Goal: Information Seeking & Learning: Understand process/instructions

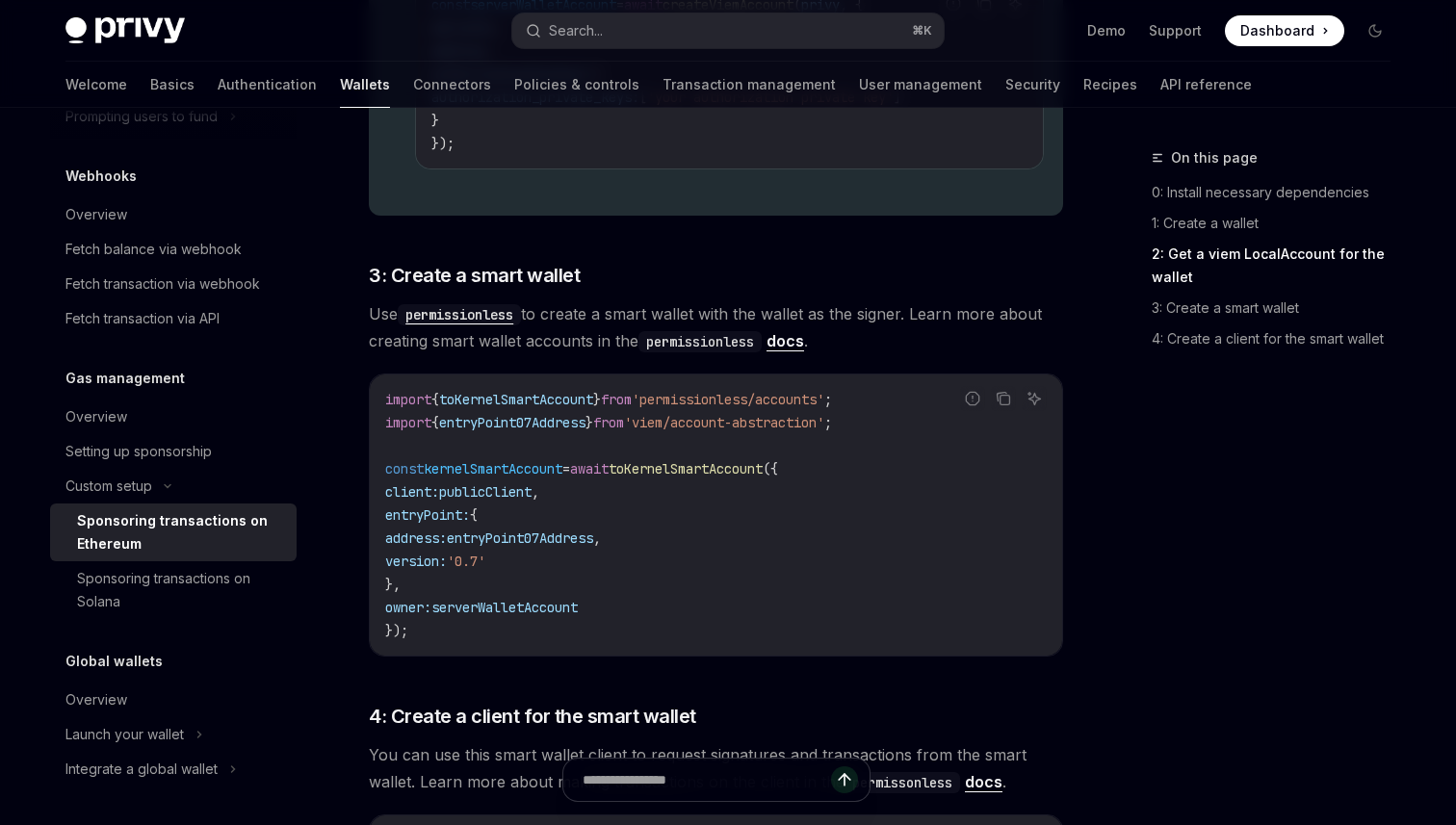
scroll to position [1914, 0]
click at [777, 346] on link "docs" at bounding box center [785, 340] width 38 height 20
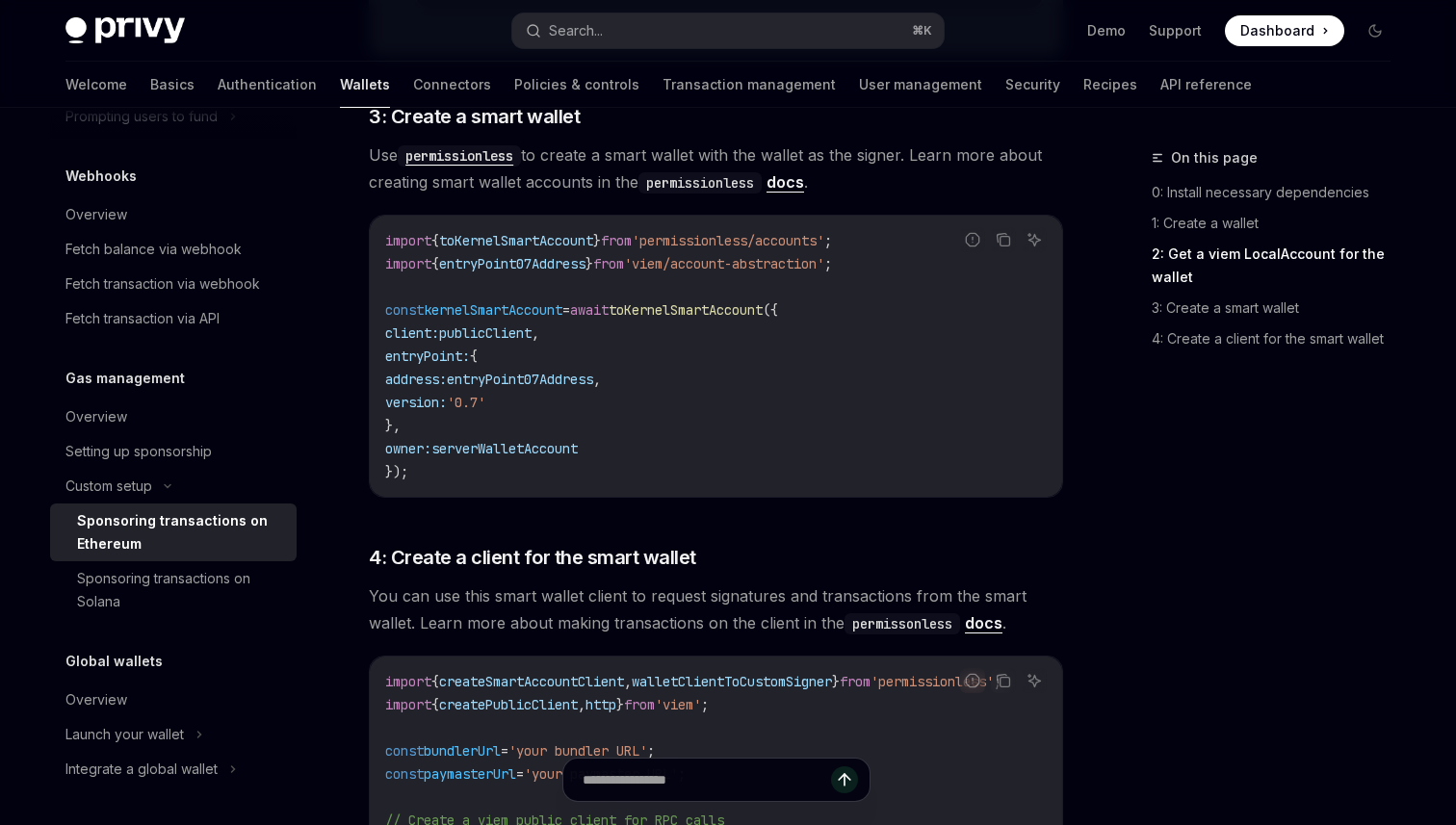
scroll to position [1104, 0]
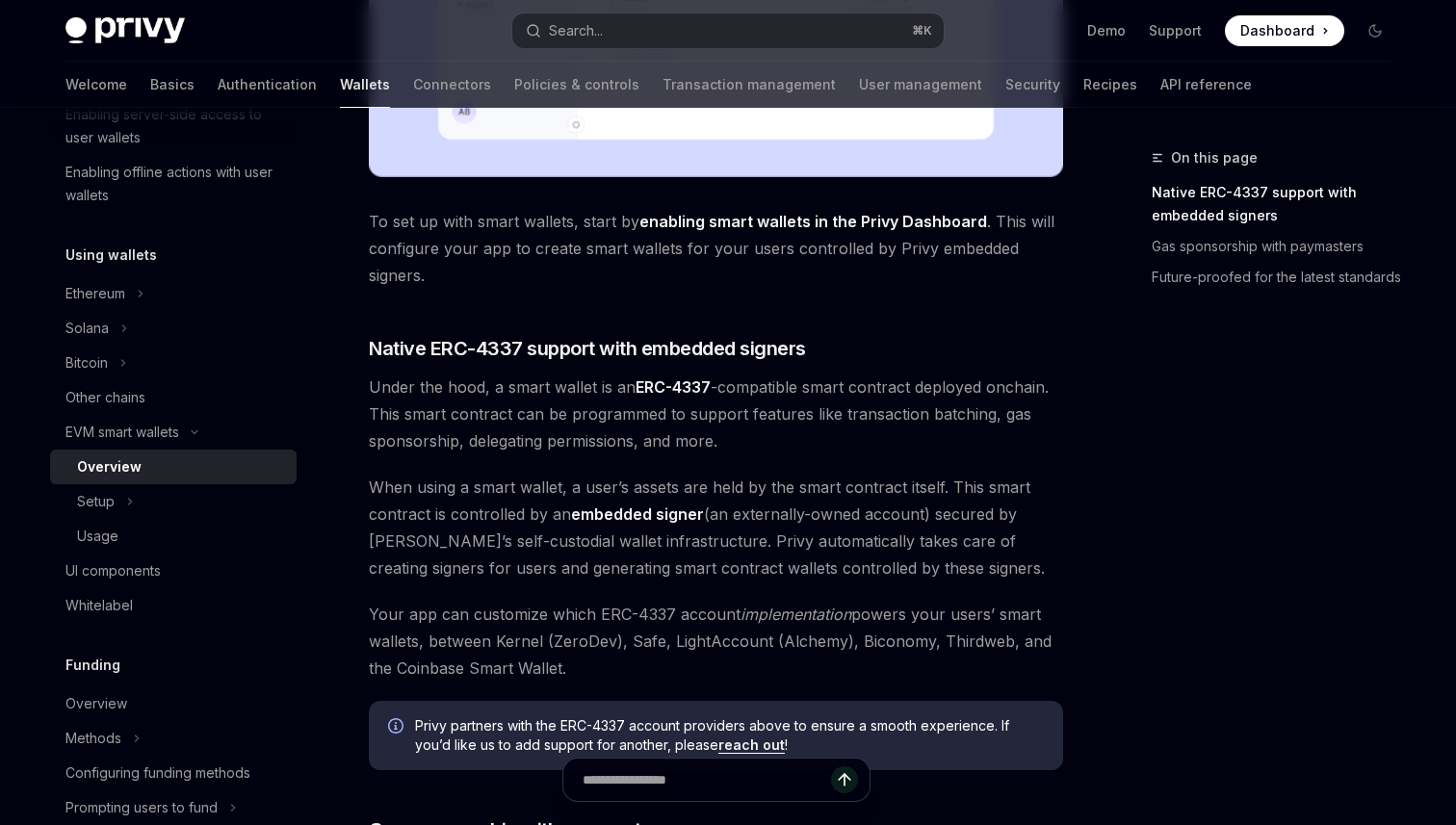
scroll to position [883, 0]
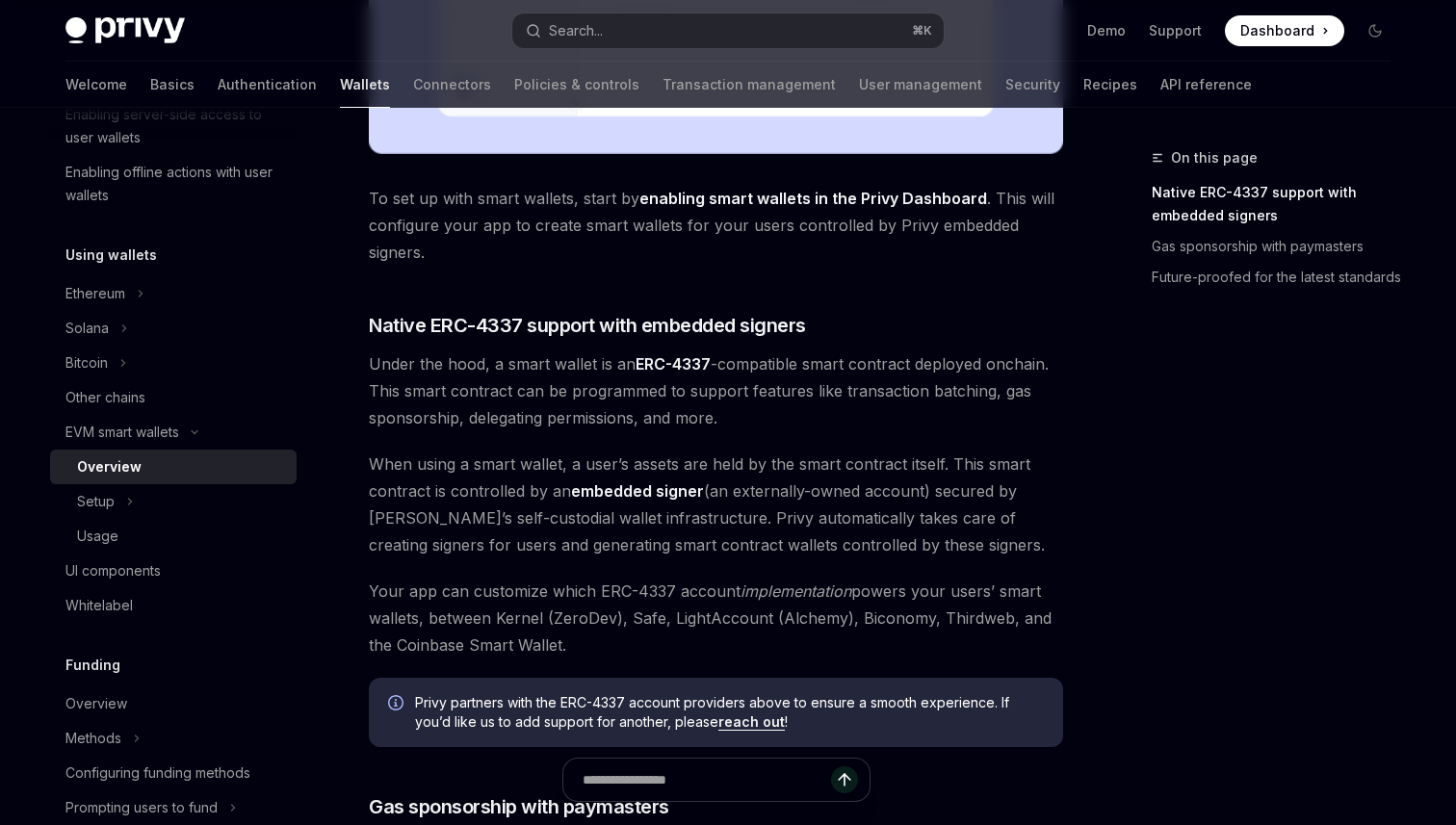
click at [554, 362] on span "Under the hood, a smart wallet is an ERC-4337 -compatible smart contract deploy…" at bounding box center [716, 391] width 694 height 81
click at [552, 385] on span "Under the hood, a smart wallet is an ERC-4337 -compatible smart contract deploy…" at bounding box center [716, 391] width 694 height 81
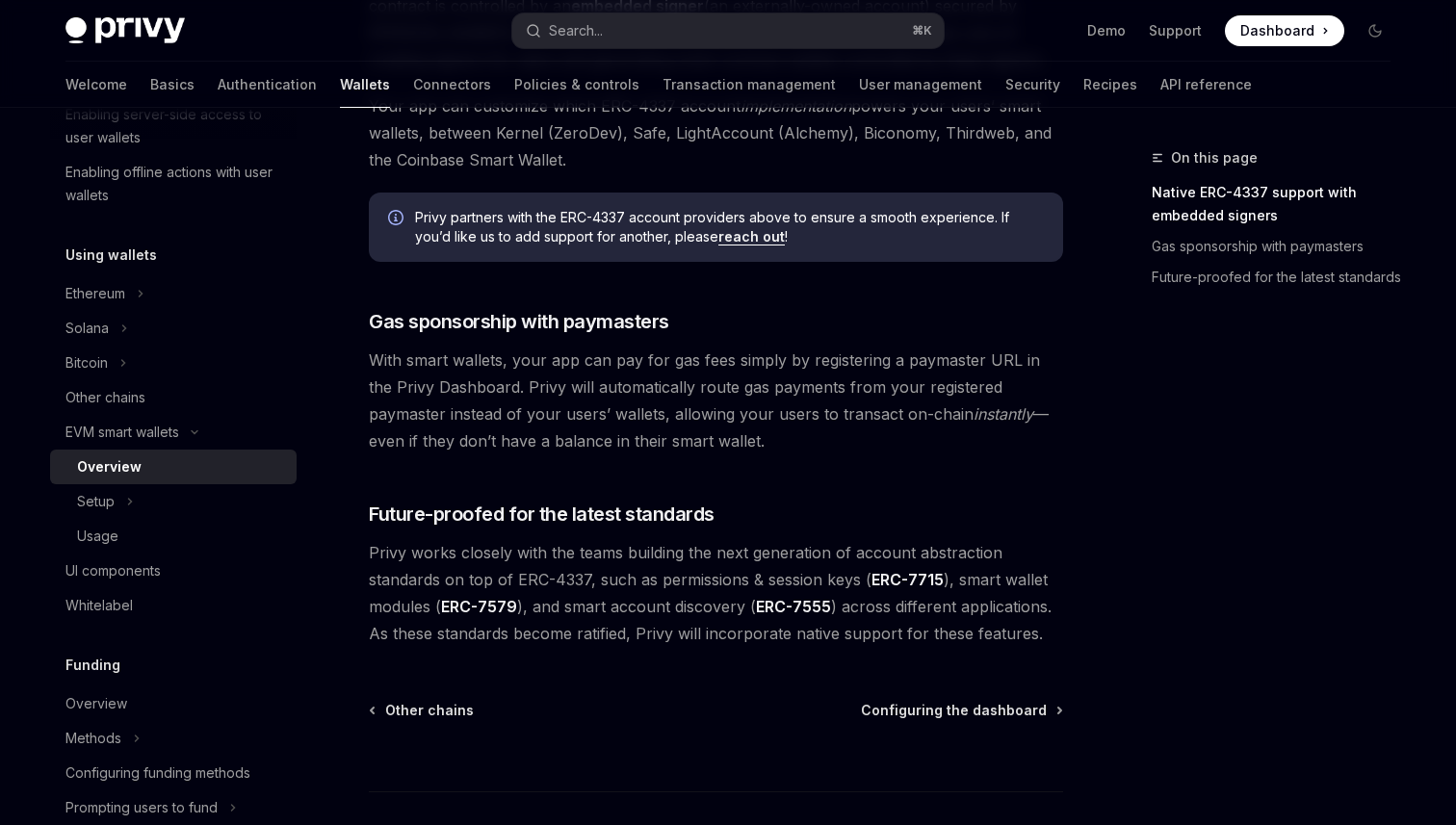
scroll to position [1375, 0]
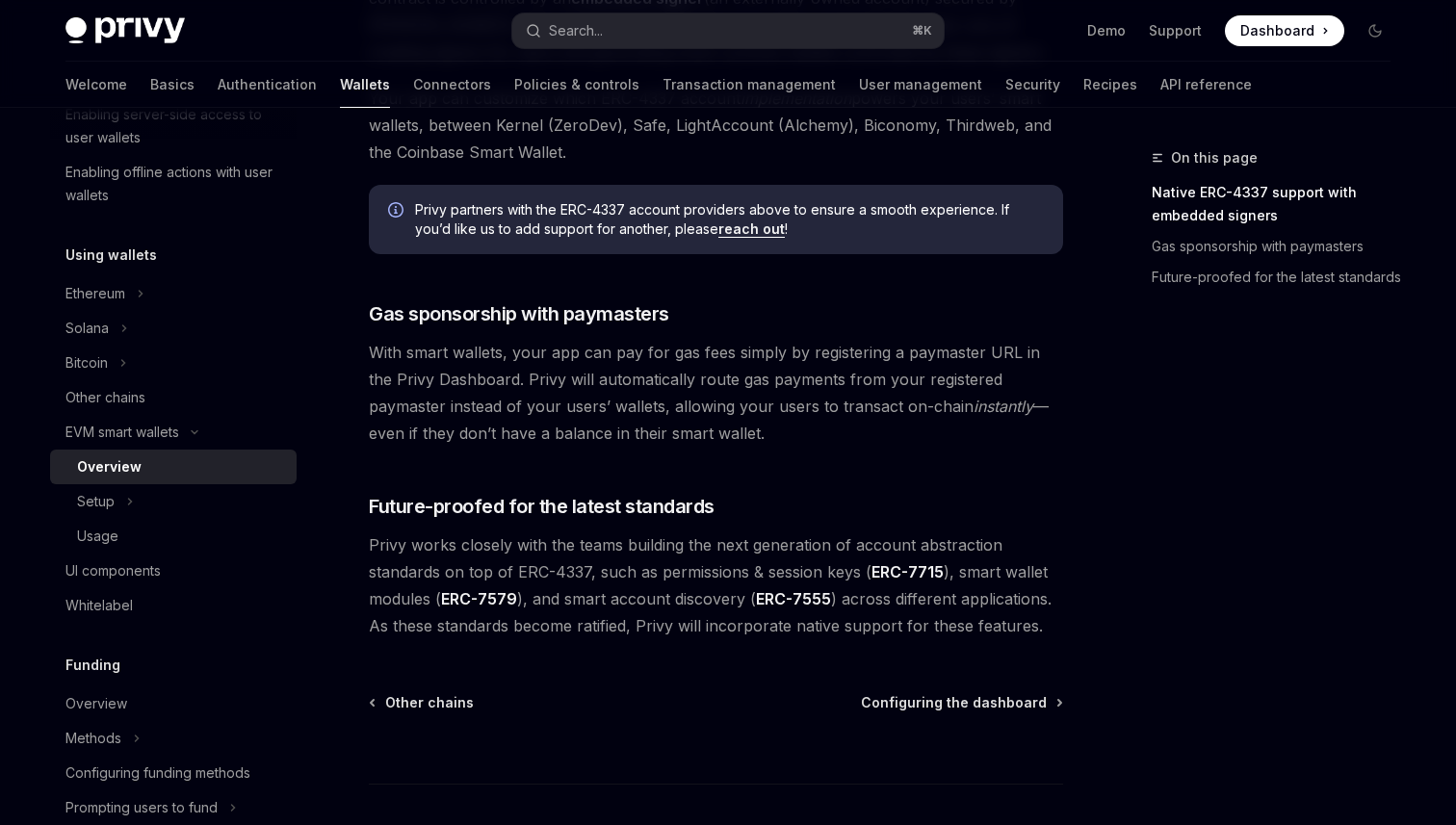
click at [570, 347] on span "With smart wallets, your app can pay for gas fees simply by registering a payma…" at bounding box center [716, 393] width 694 height 108
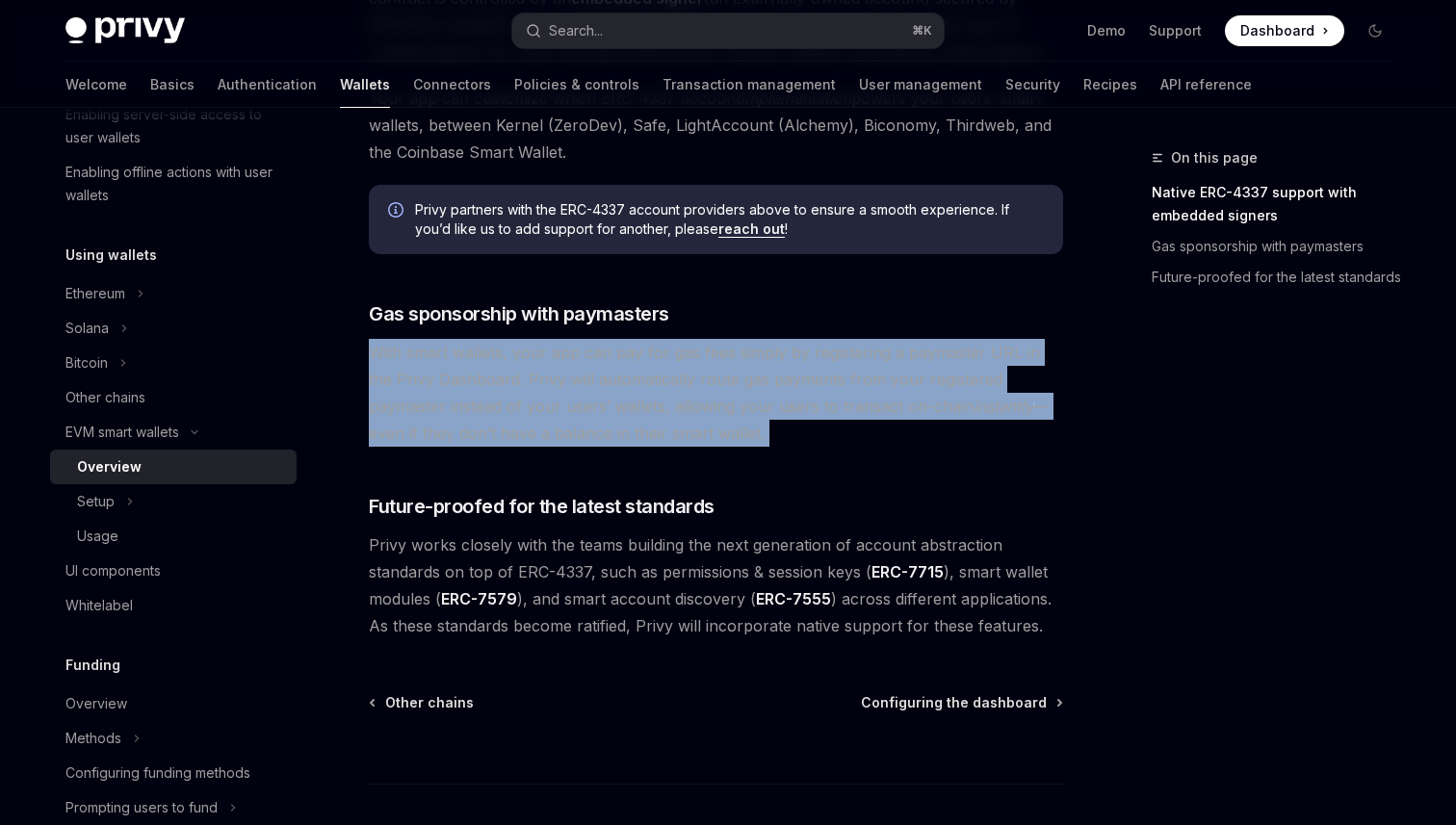
click at [583, 361] on span "With smart wallets, your app can pay for gas fees simply by registering a payma…" at bounding box center [716, 393] width 694 height 108
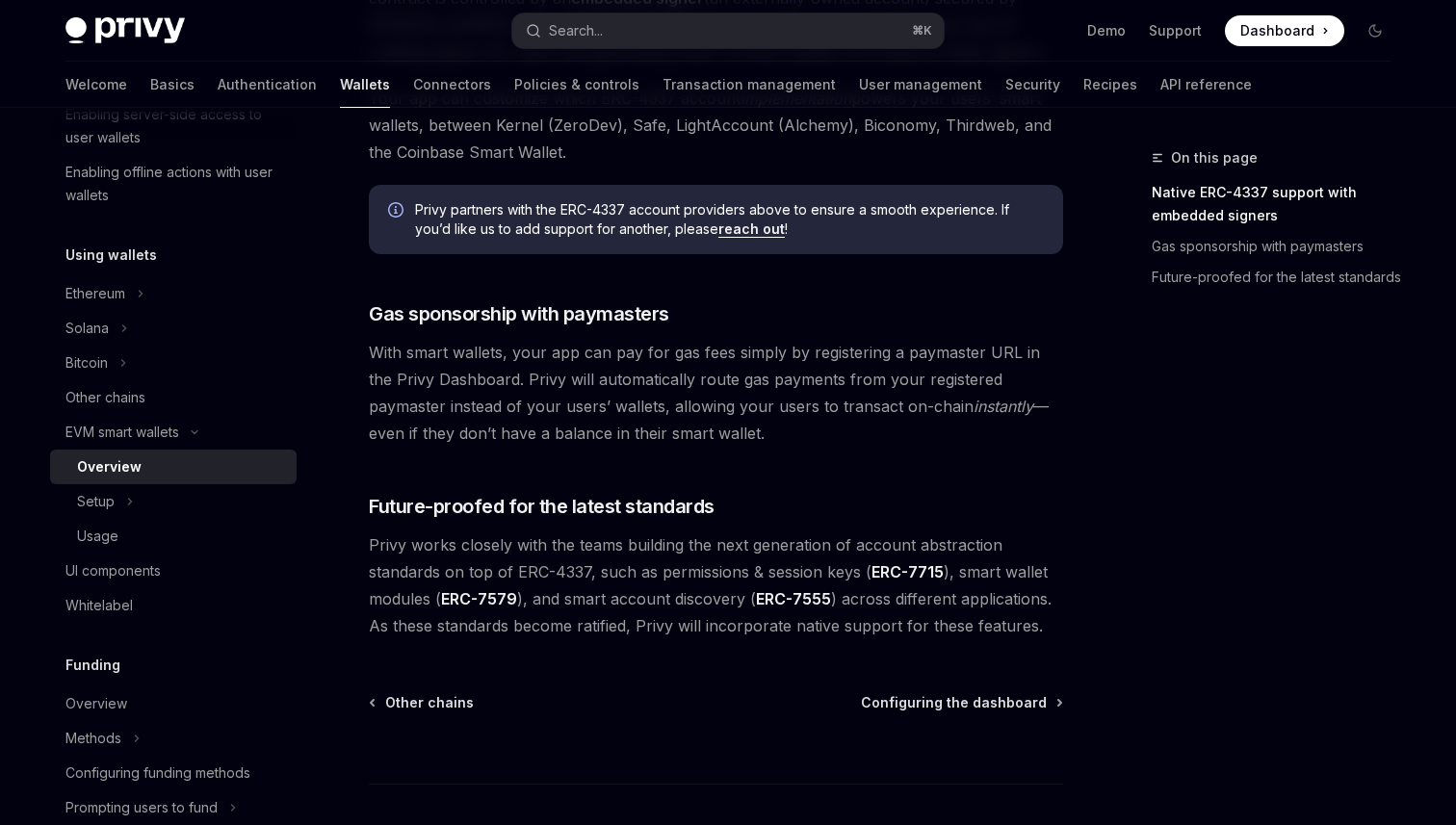
click at [583, 361] on span "With smart wallets, your app can pay for gas fees simply by registering a payma…" at bounding box center [716, 393] width 694 height 108
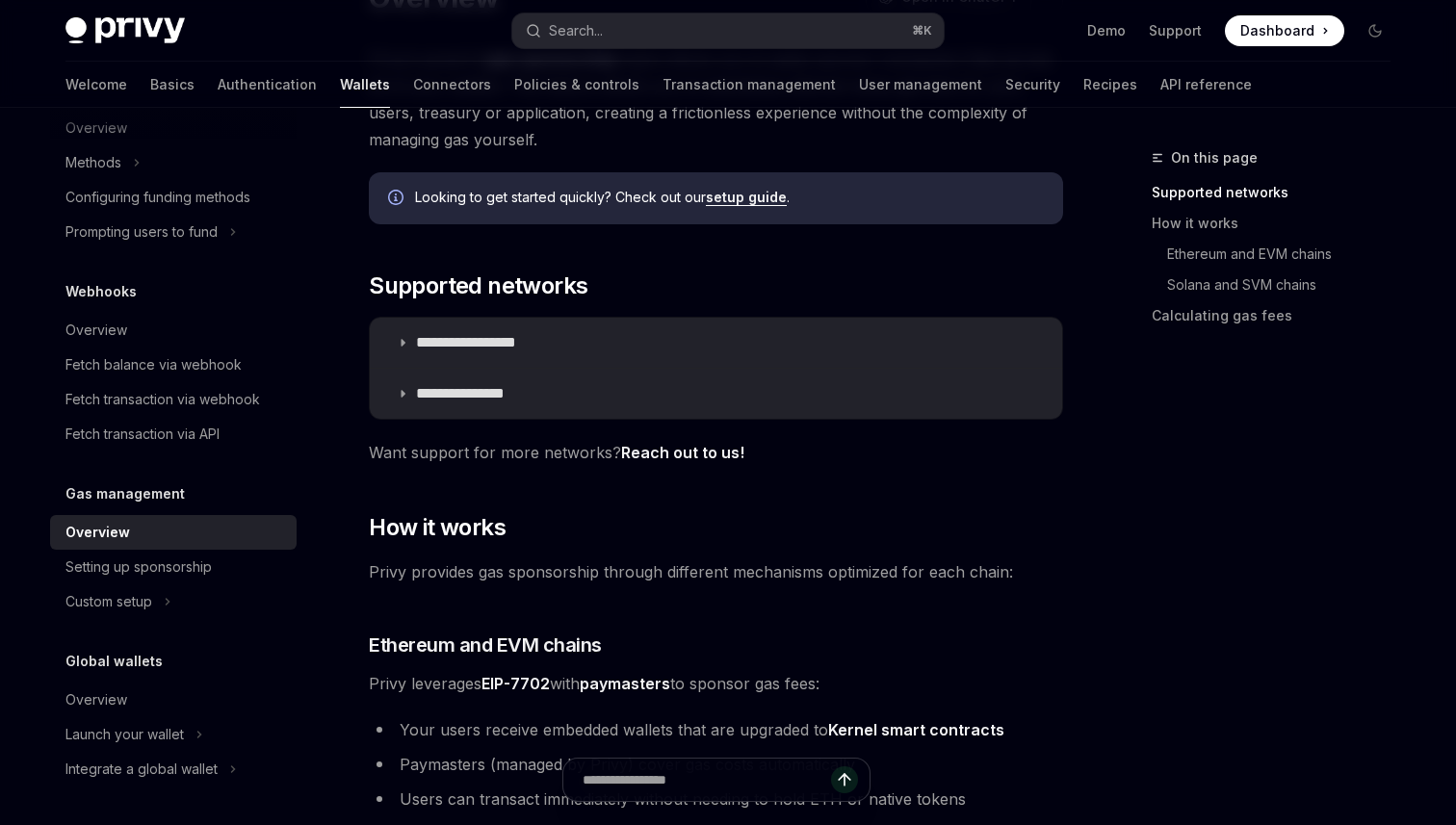
scroll to position [211, 0]
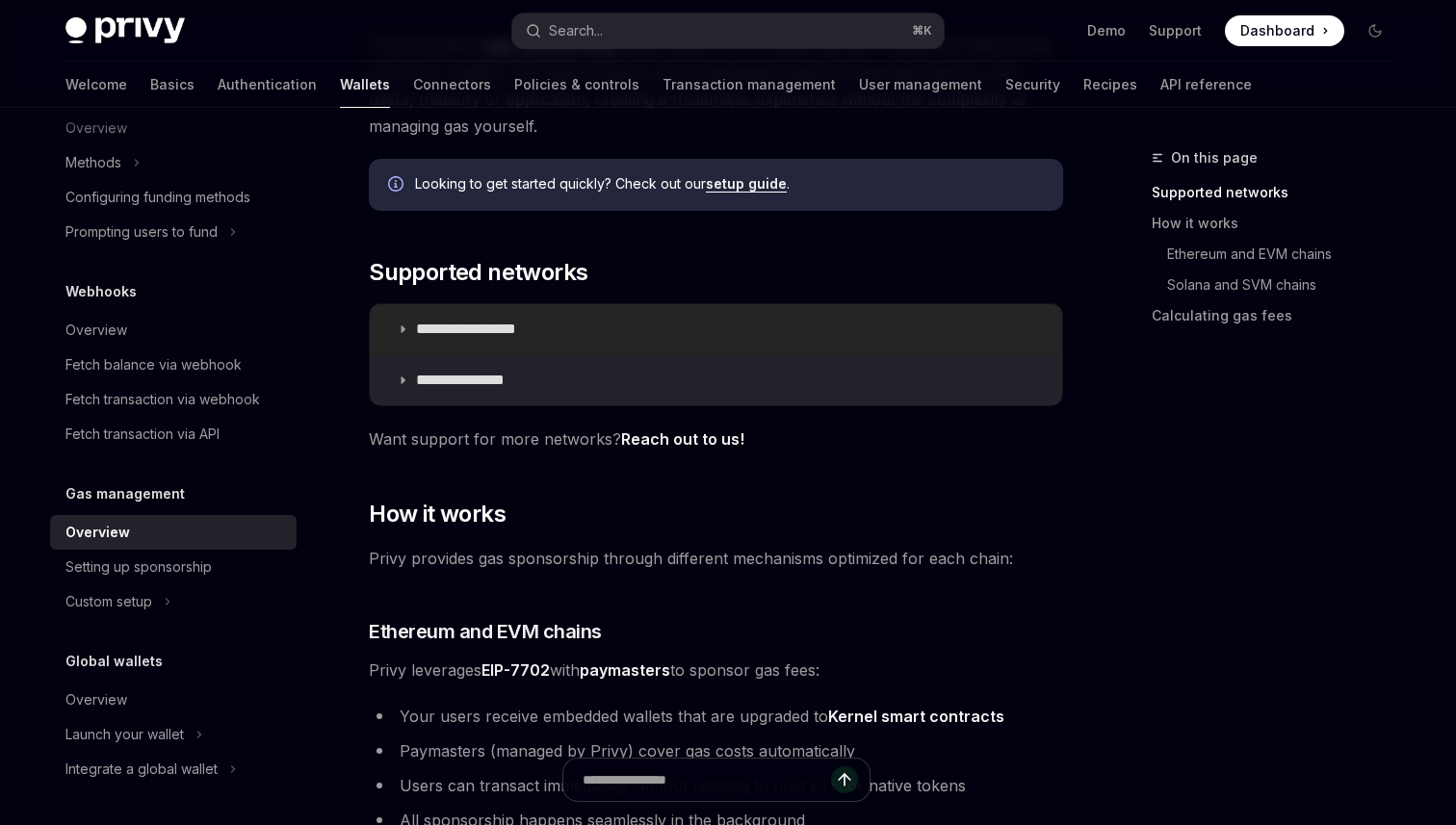
click at [559, 325] on summary "**********" at bounding box center [716, 330] width 692 height 50
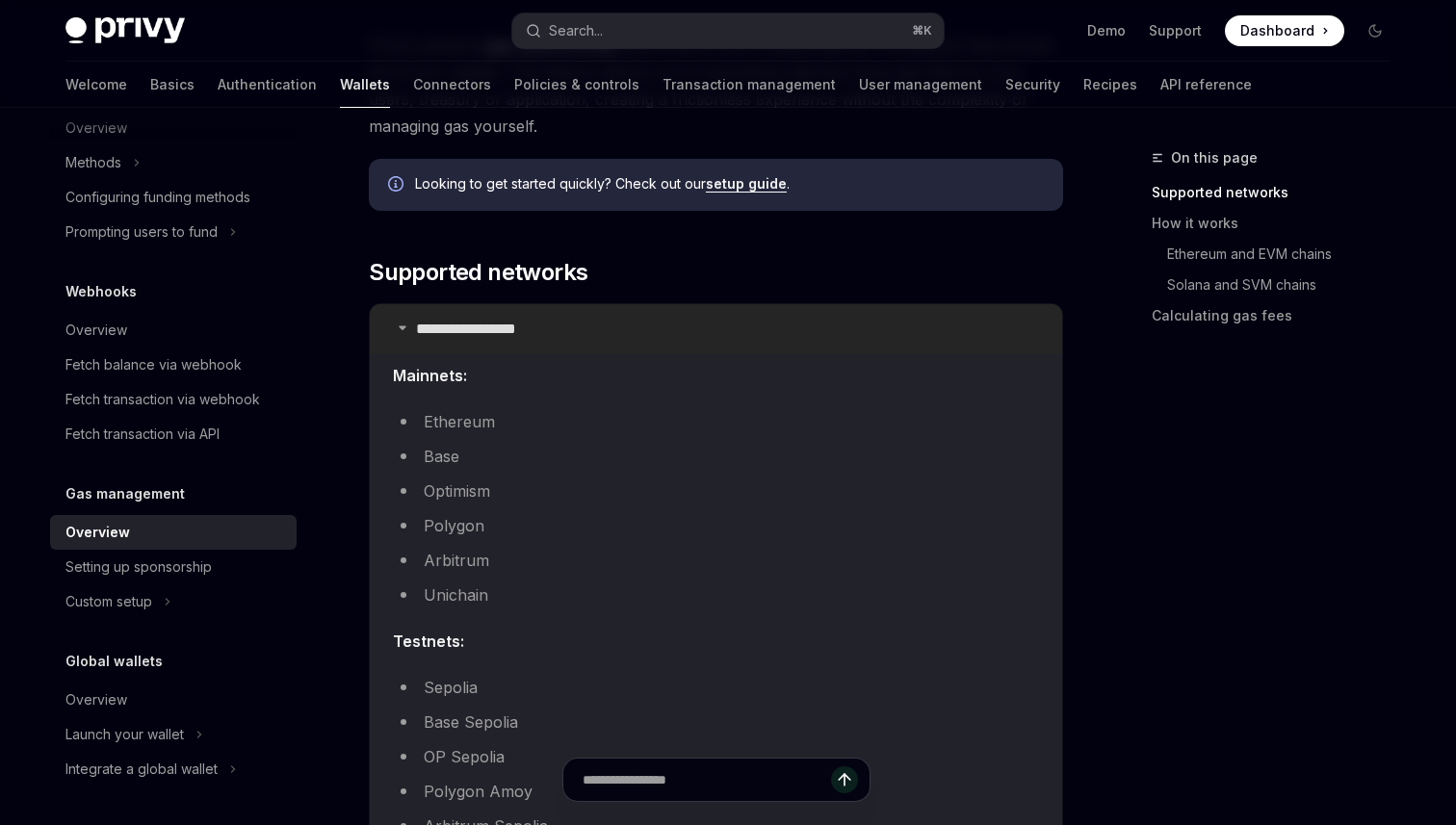
click at [559, 325] on summary "**********" at bounding box center [716, 330] width 692 height 50
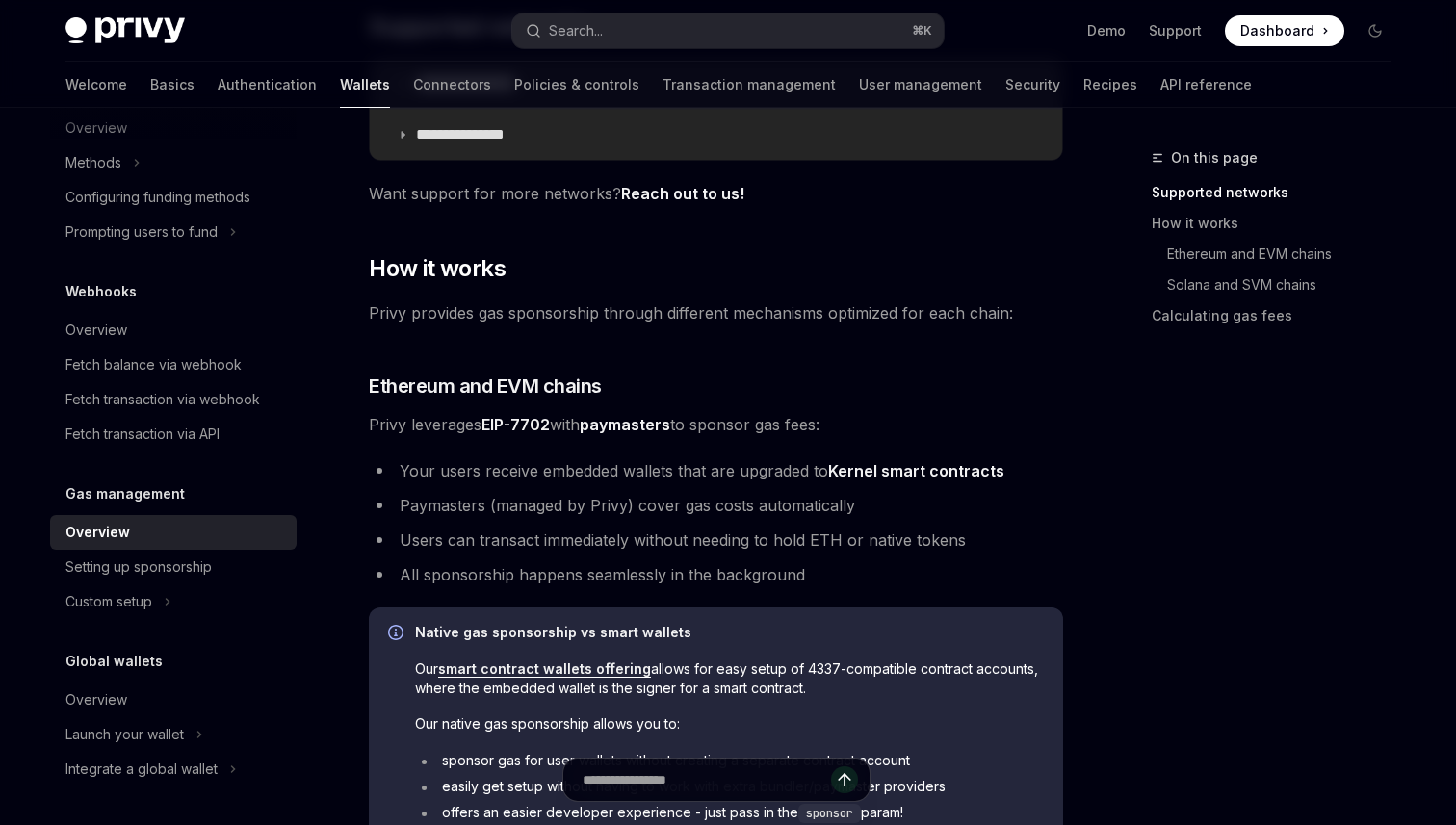
scroll to position [458, 0]
click at [595, 319] on span "Privy provides gas sponsorship through different mechanisms optimized for each …" at bounding box center [716, 311] width 694 height 27
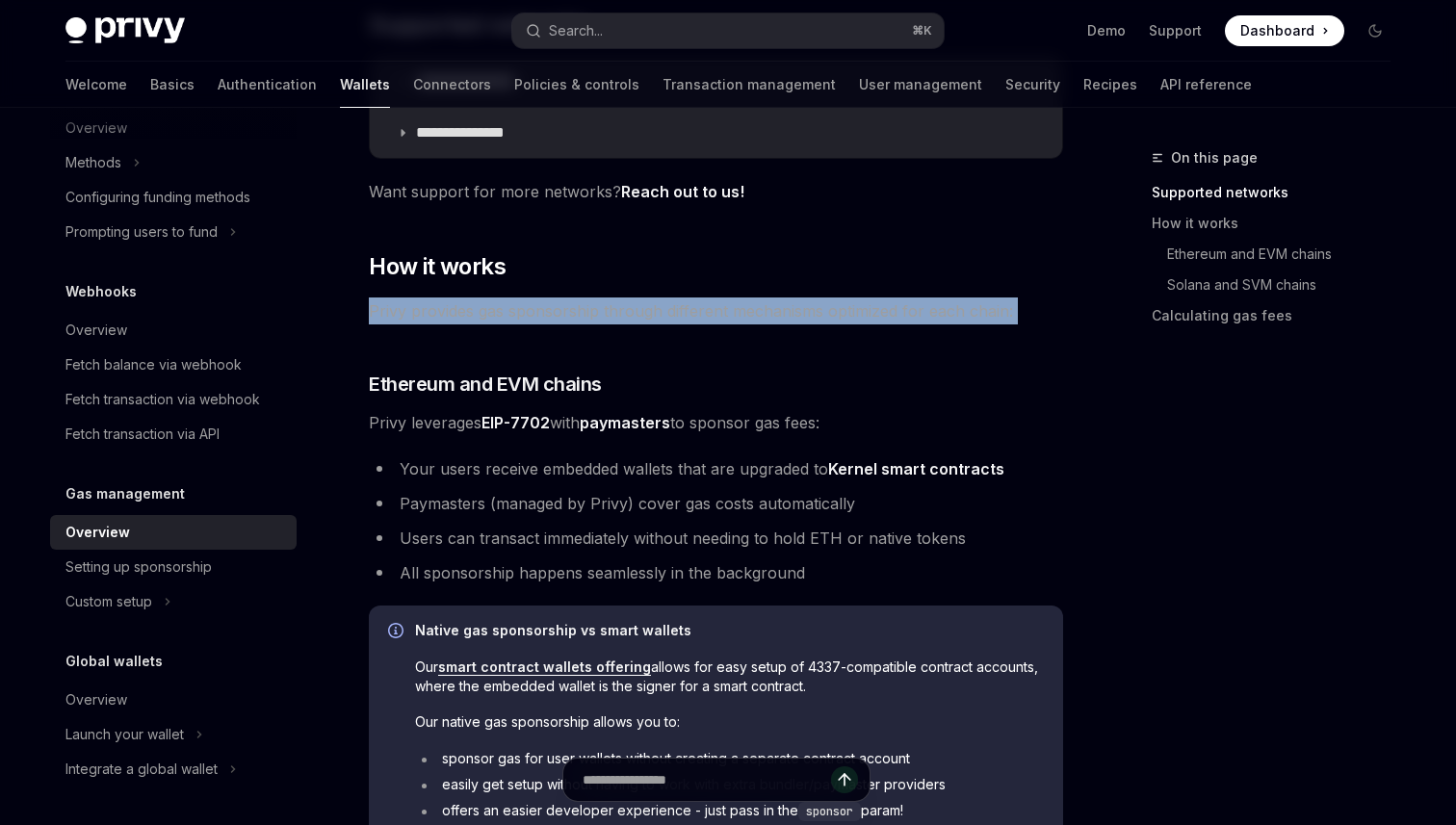
click at [595, 319] on span "Privy provides gas sponsorship through different mechanisms optimized for each …" at bounding box center [716, 311] width 694 height 27
click at [573, 427] on span "Privy leverages EIP-7702 with paymasters to sponsor gas fees:" at bounding box center [716, 422] width 694 height 27
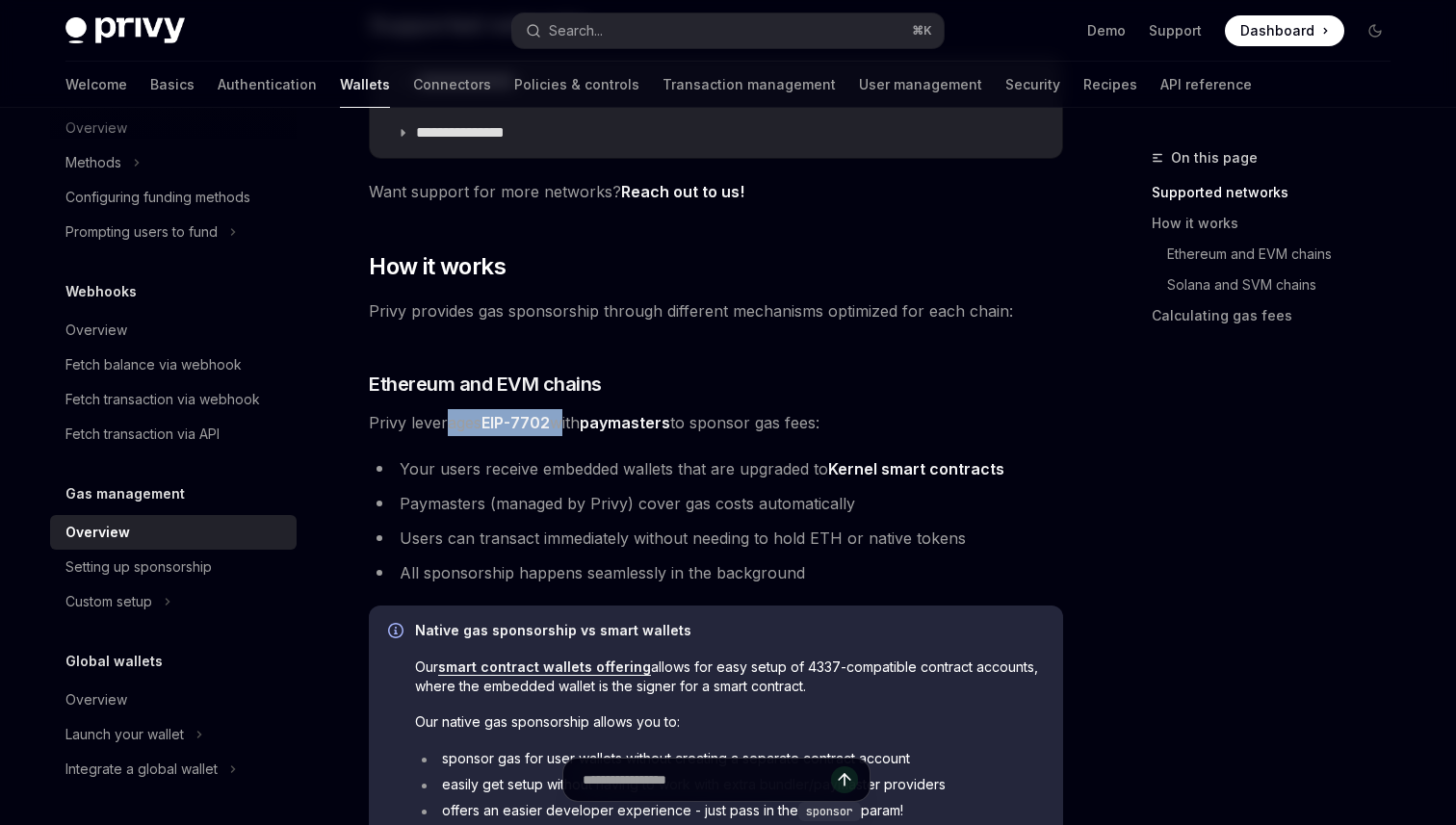
drag, startPoint x: 443, startPoint y: 429, endPoint x: 559, endPoint y: 426, distance: 116.0
click at [559, 426] on span "Privy leverages EIP-7702 with paymasters to sponsor gas fees:" at bounding box center [716, 422] width 694 height 27
click at [554, 466] on li "Your users receive embedded wallets that are upgraded to Kernel smart contracts" at bounding box center [716, 468] width 694 height 27
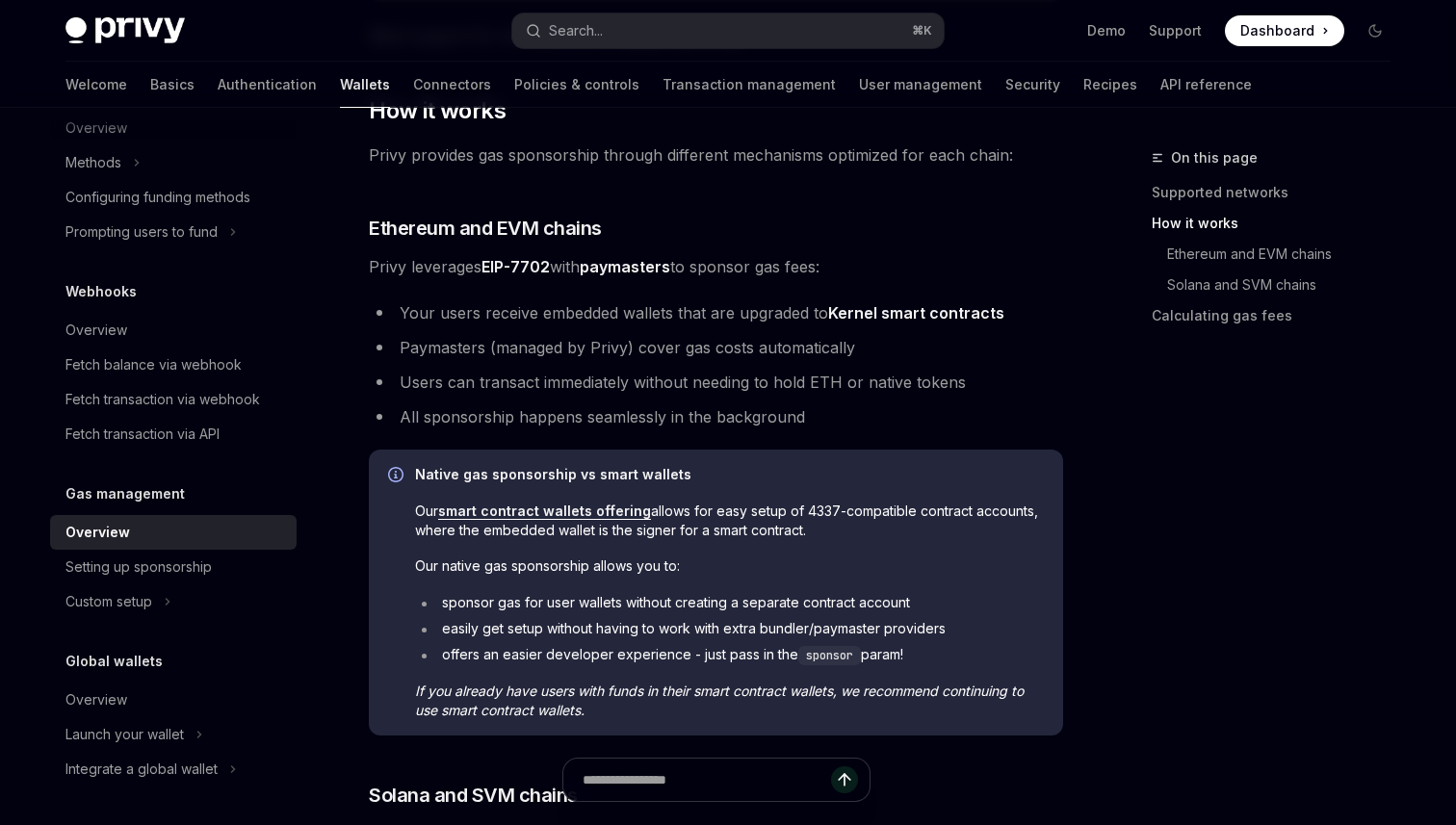
scroll to position [615, 0]
click at [551, 355] on li "Paymasters (managed by Privy) cover gas costs automatically" at bounding box center [716, 347] width 694 height 27
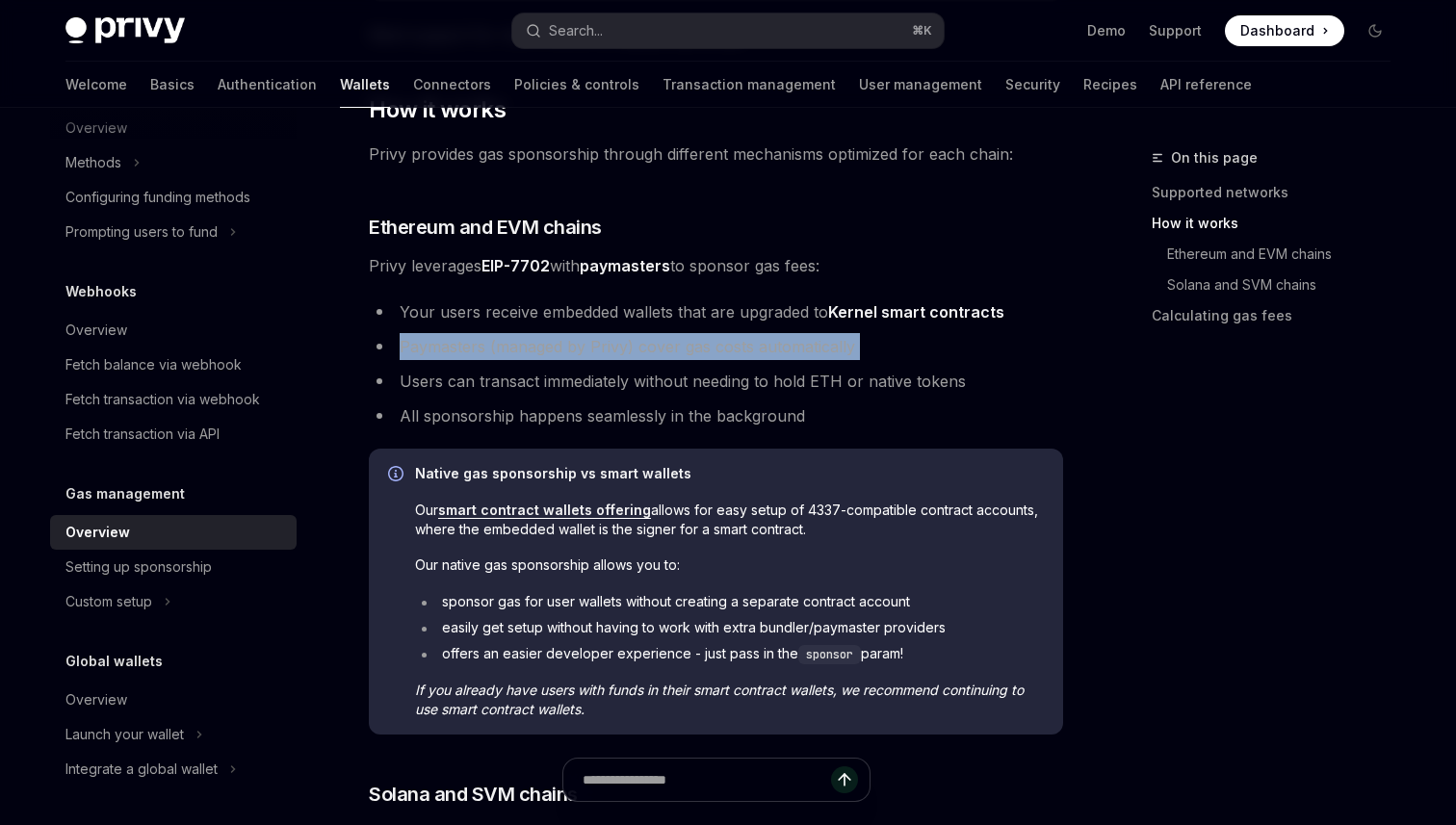
click at [522, 393] on li "Users can transact immediately without needing to hold ETH or native tokens" at bounding box center [716, 382] width 694 height 27
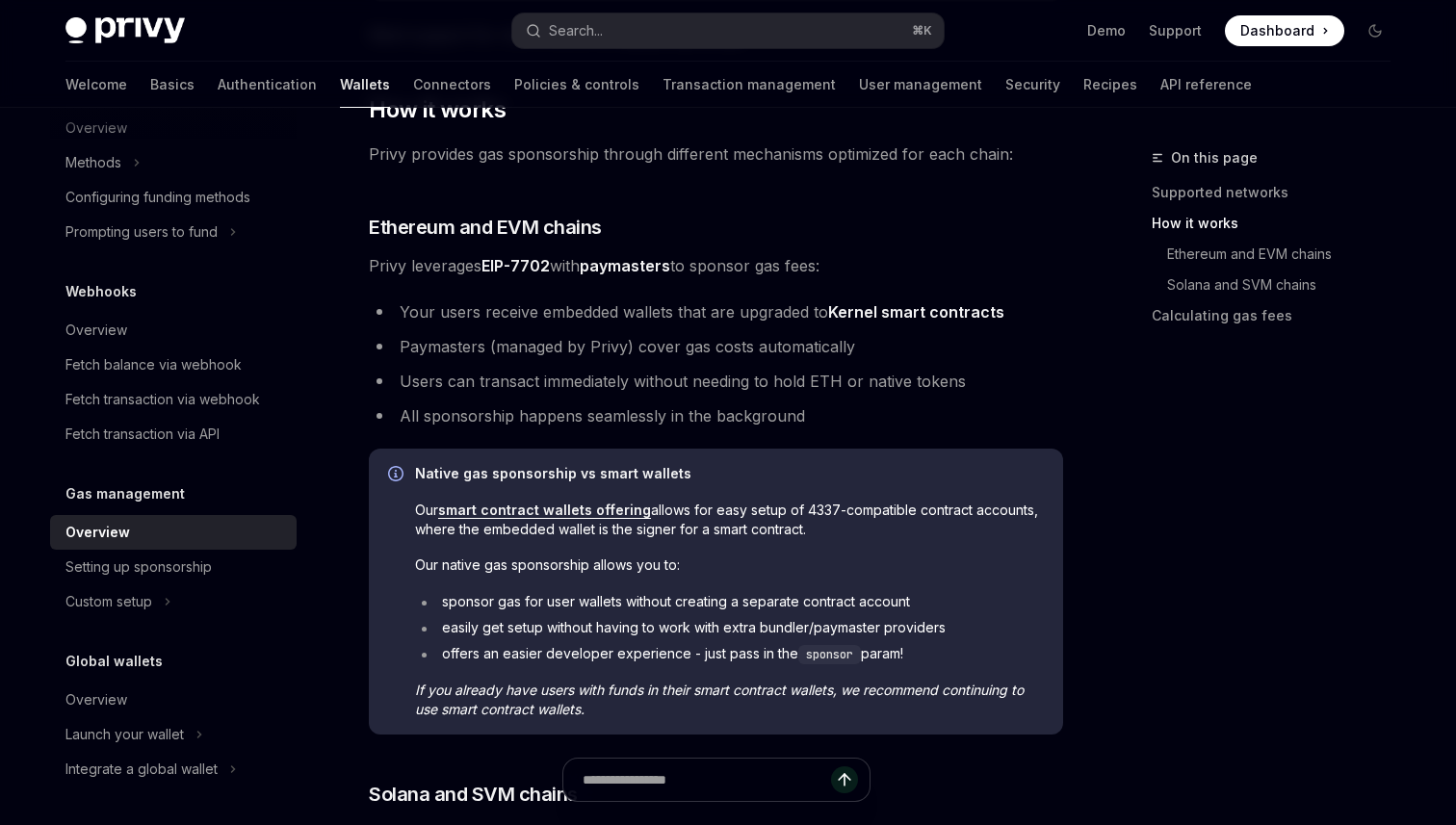
click at [522, 393] on li "Users can transact immediately without needing to hold ETH or native tokens" at bounding box center [716, 382] width 694 height 27
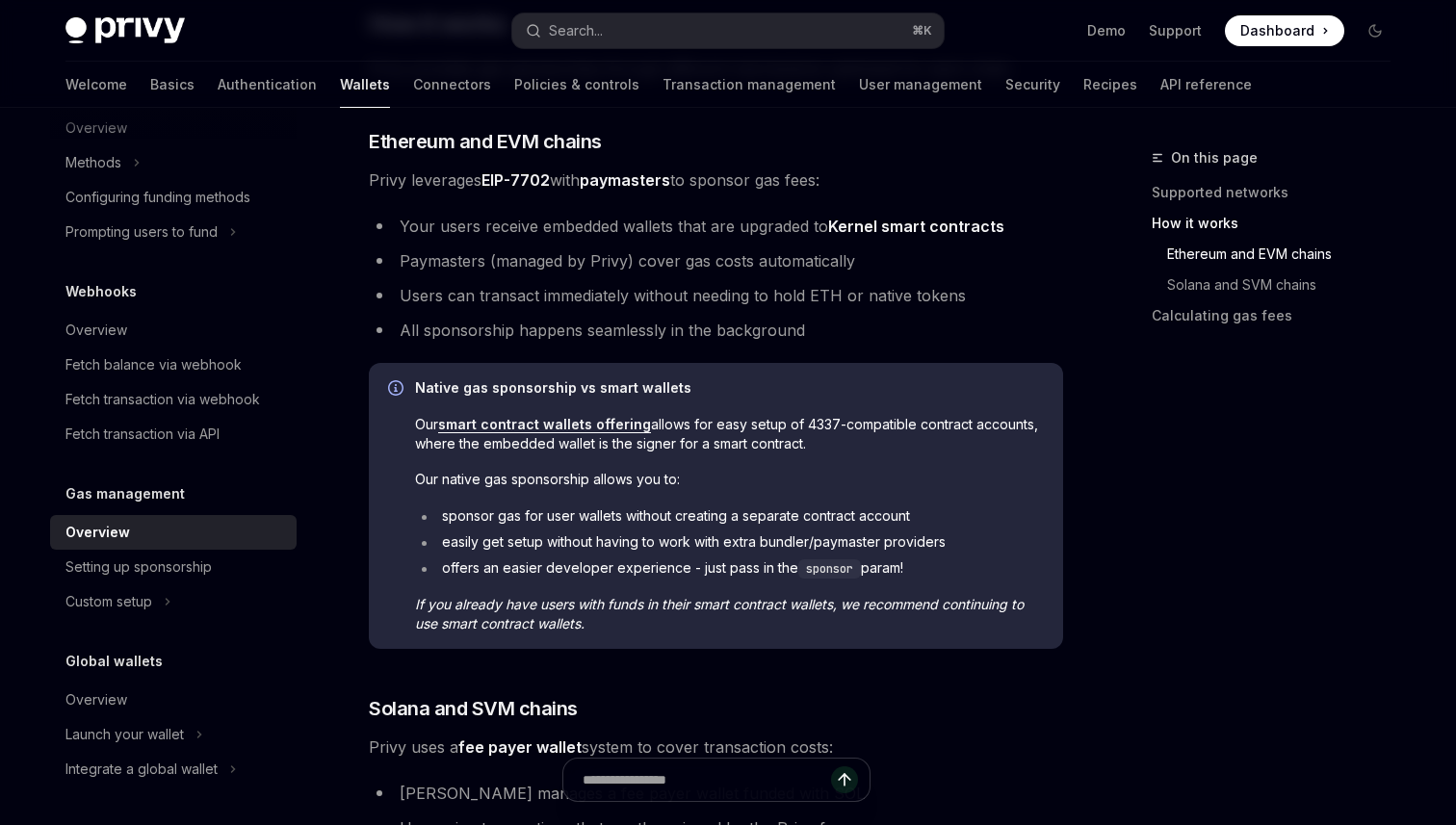
scroll to position [708, 0]
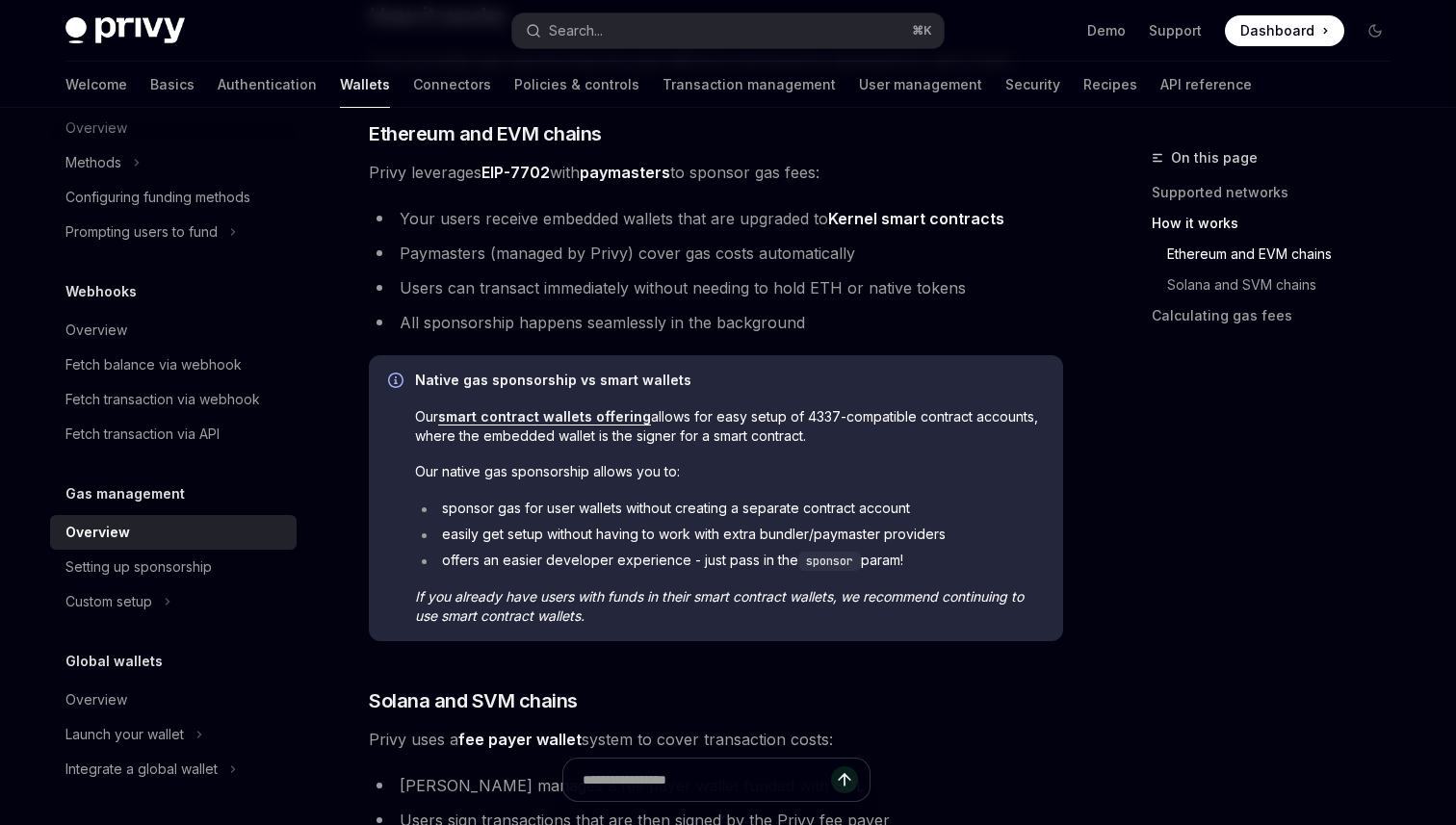
click at [780, 424] on span "Our smart contract wallets offering allows for easy setup of 4337-compatible co…" at bounding box center [729, 426] width 629 height 39
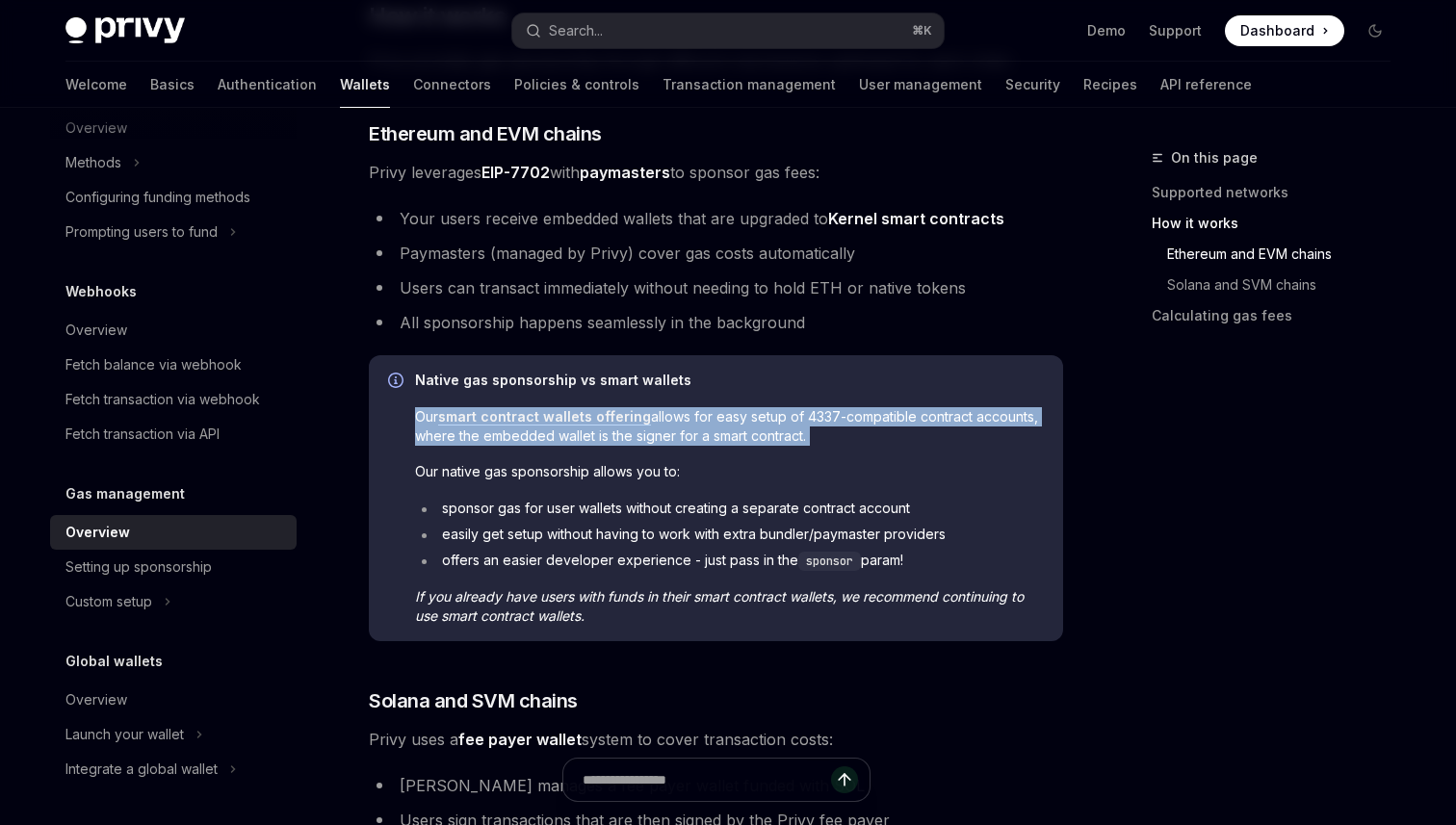
click at [662, 466] on span "Our native gas sponsorship allows you to:" at bounding box center [729, 471] width 629 height 19
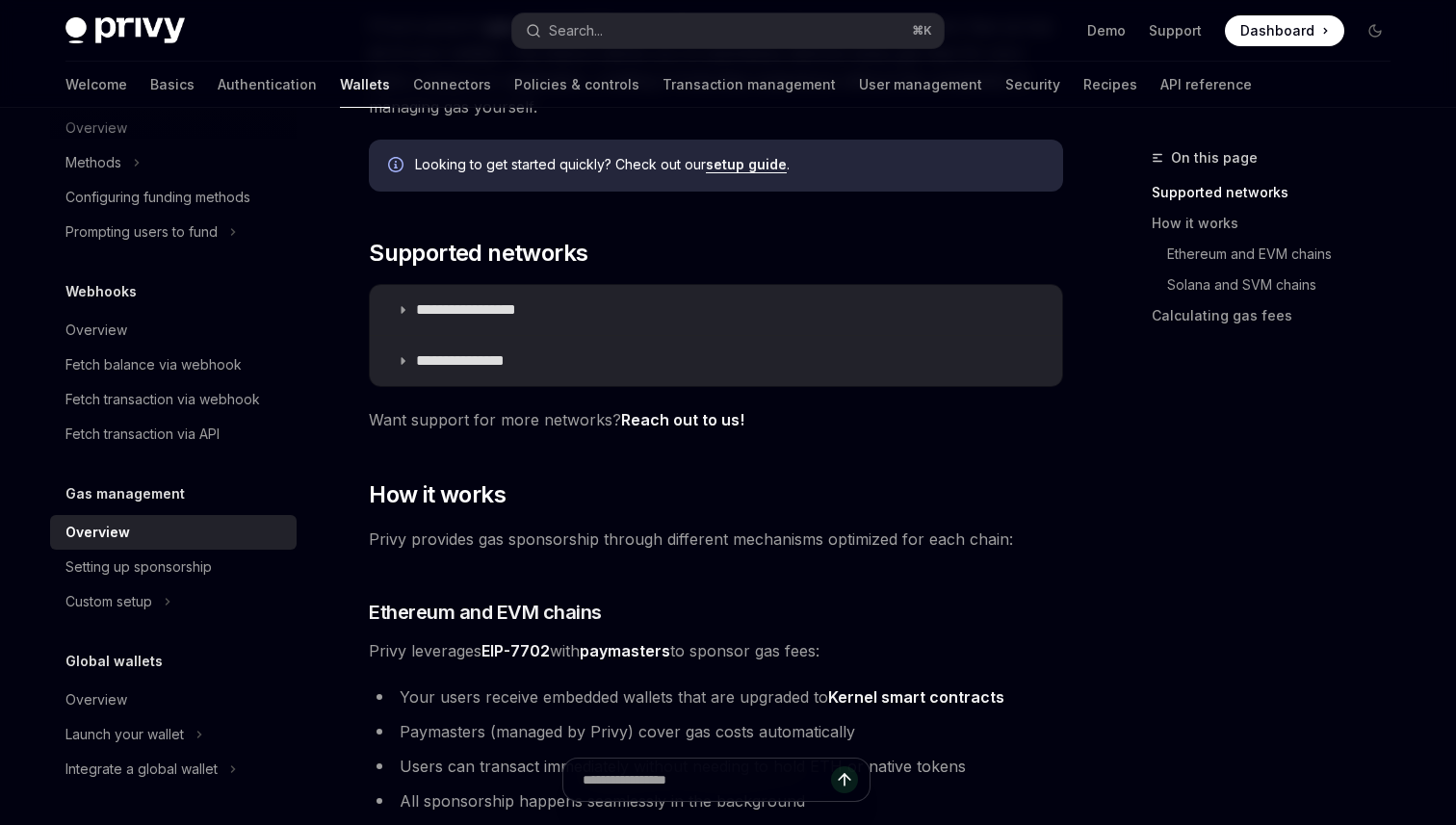
scroll to position [212, 0]
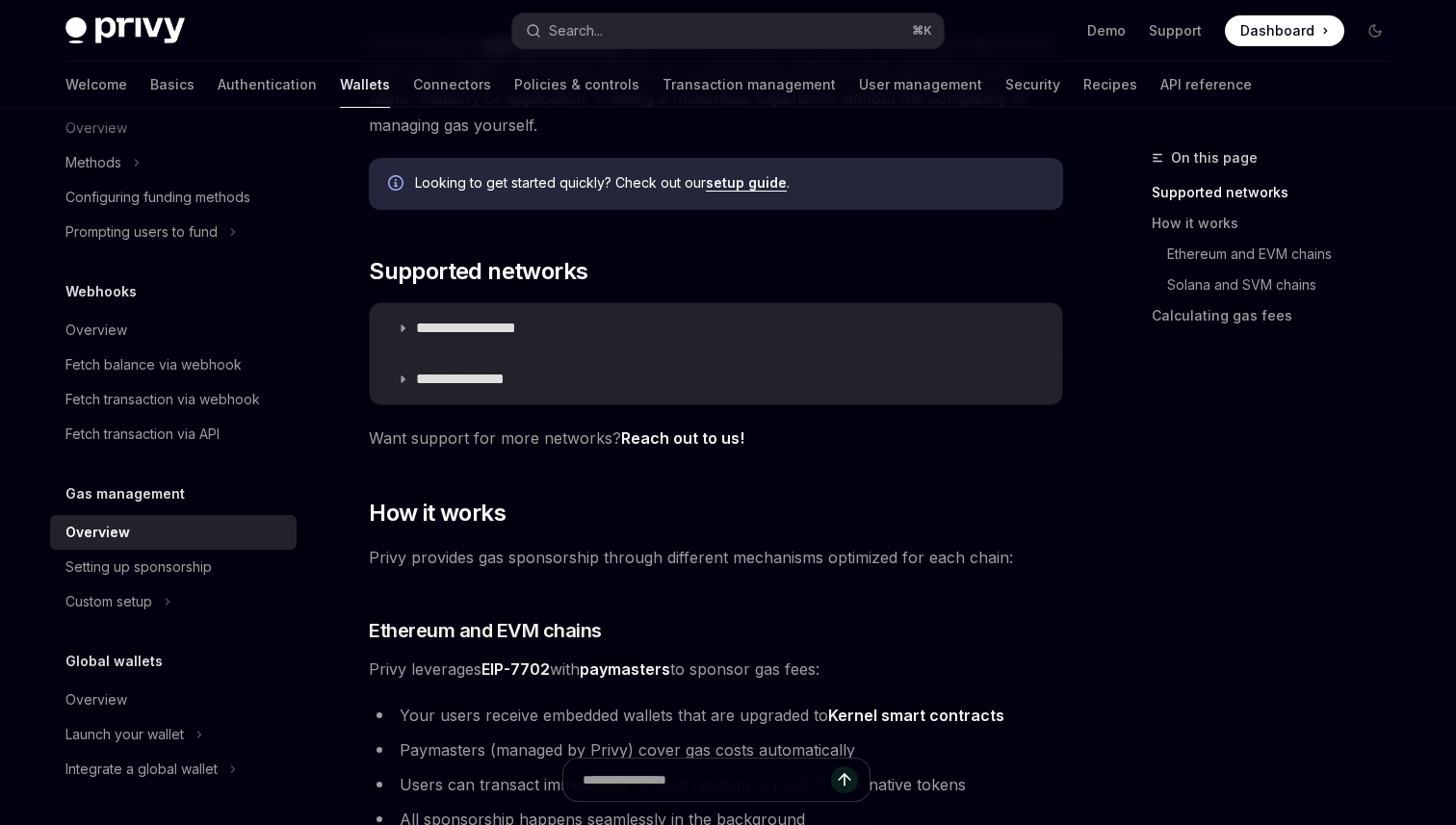
click at [757, 185] on link "setup guide" at bounding box center [746, 183] width 81 height 17
type textarea "*"
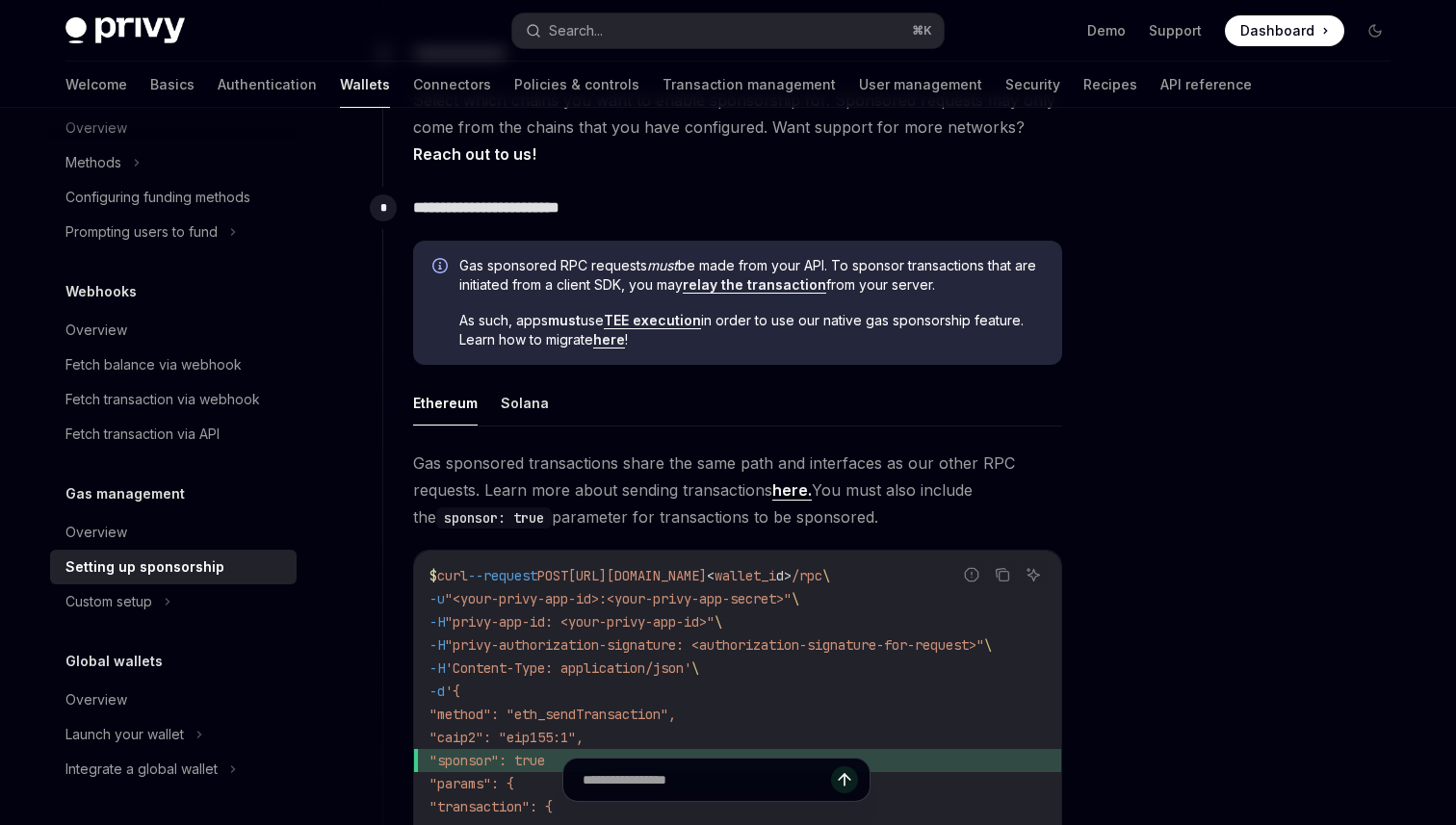
scroll to position [960, 0]
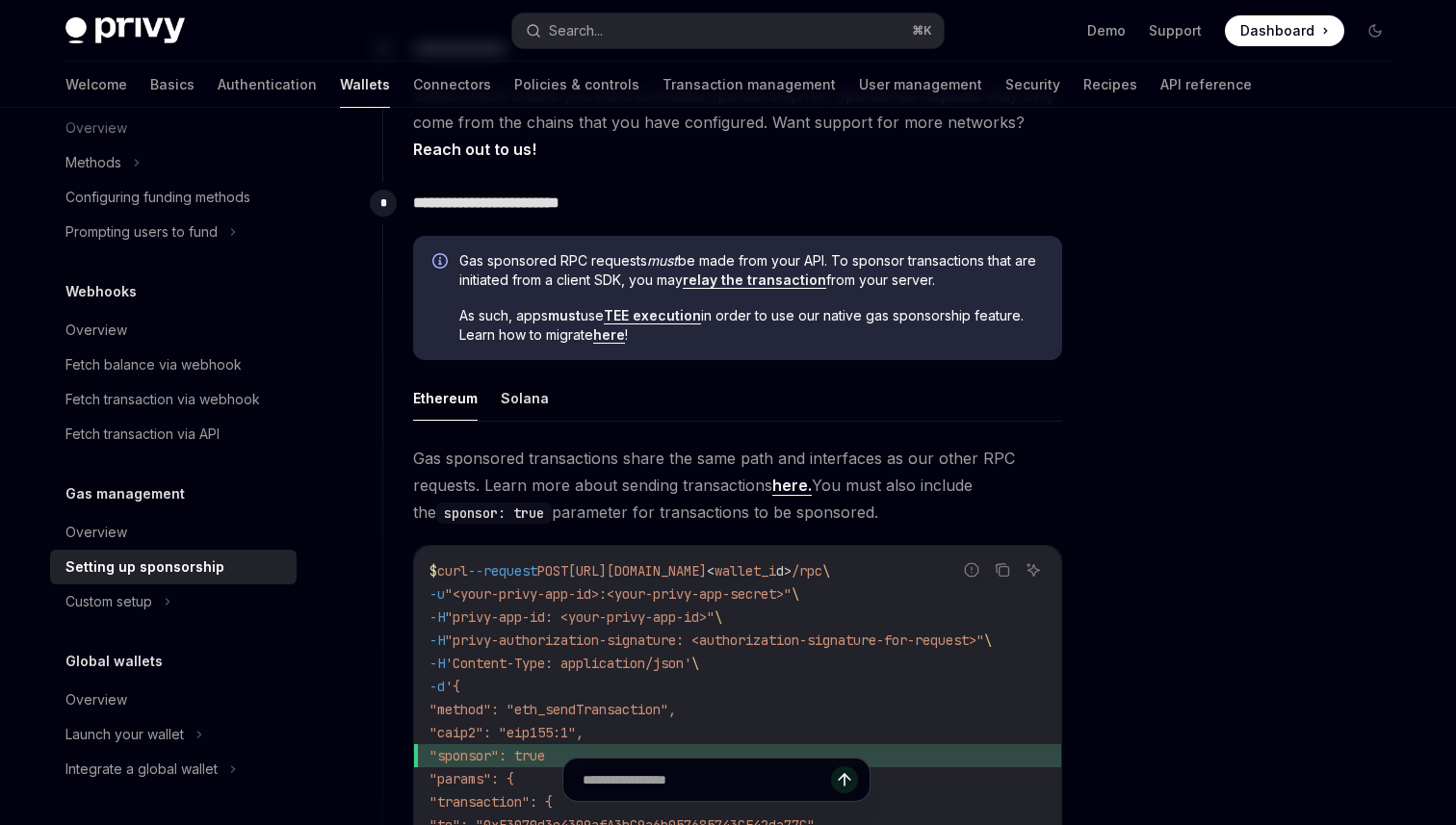
click at [781, 280] on link "relay the transaction" at bounding box center [754, 280] width 144 height 17
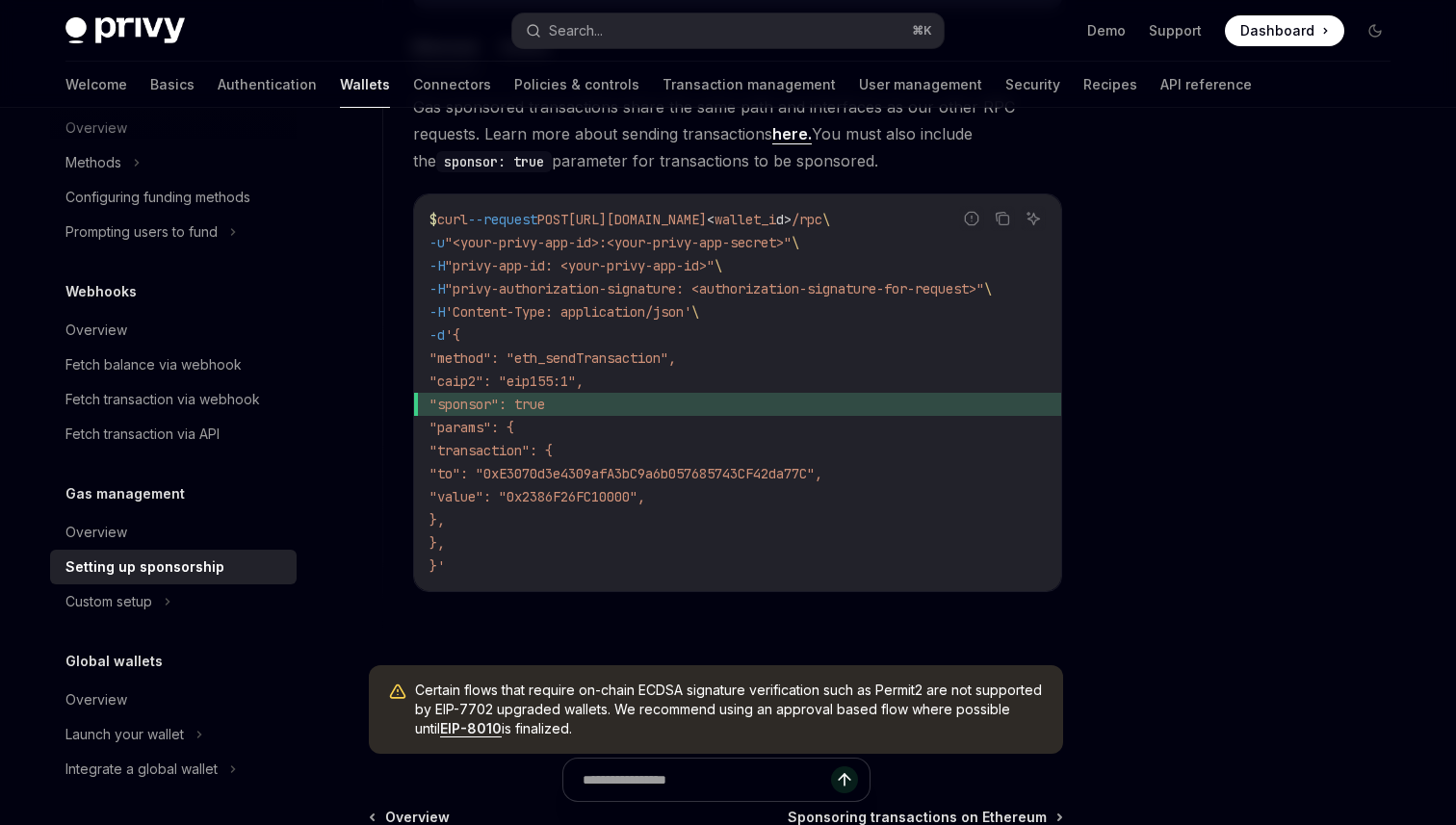
scroll to position [1307, 0]
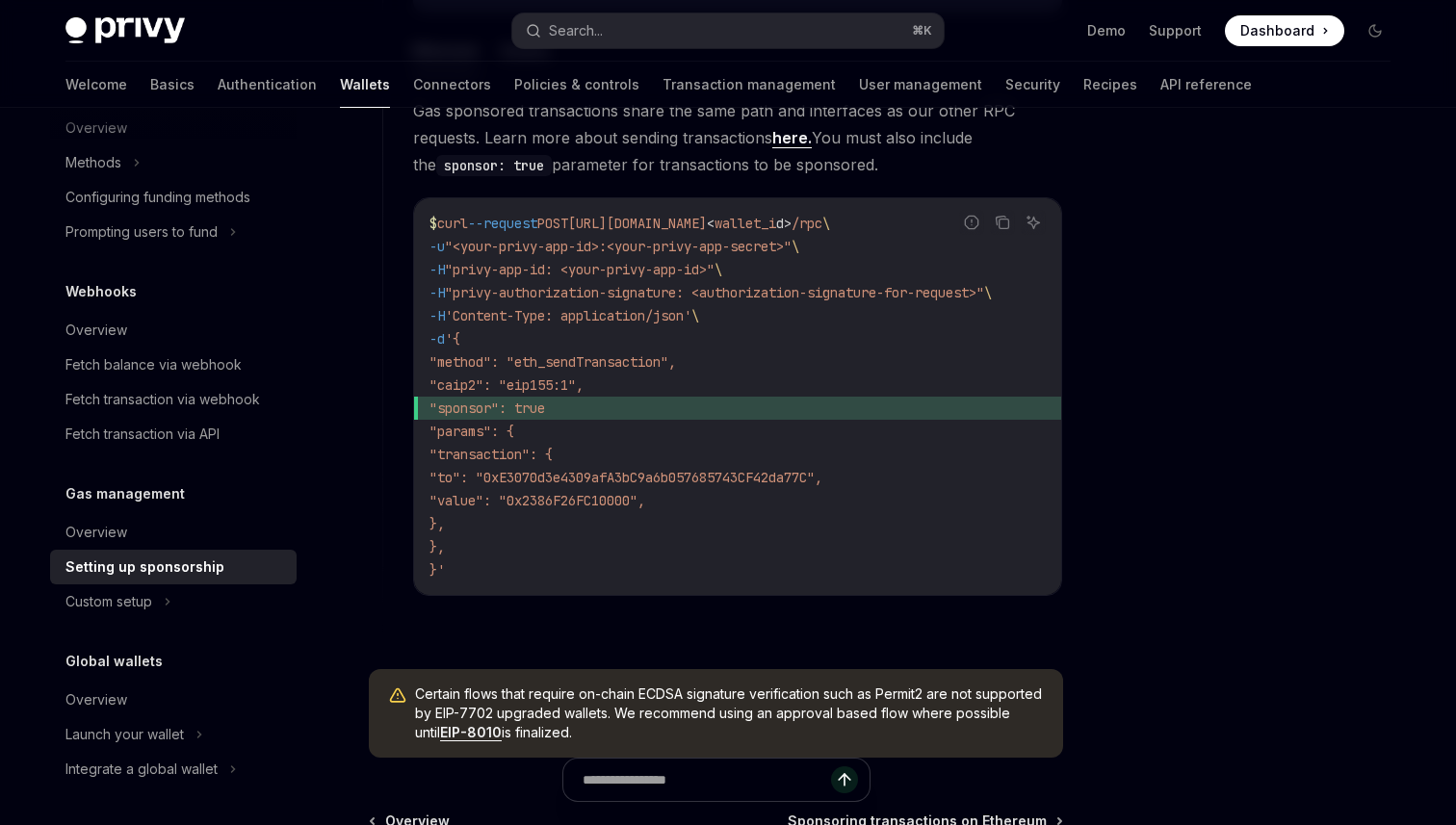
click at [600, 367] on span ""method": "eth_sendTransaction"," at bounding box center [553, 362] width 247 height 17
copy span "eth_sendTransaction"
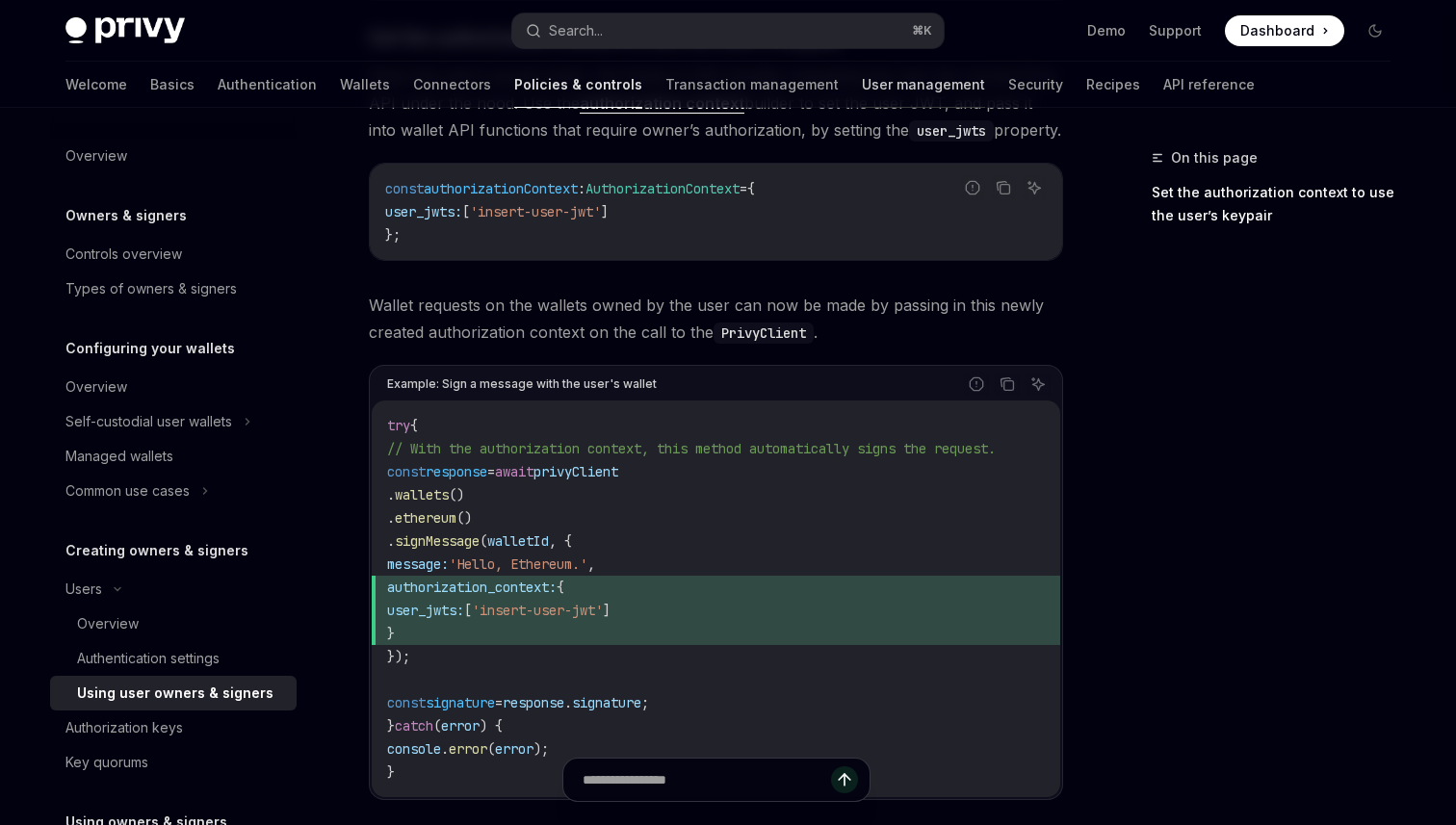
scroll to position [732, 0]
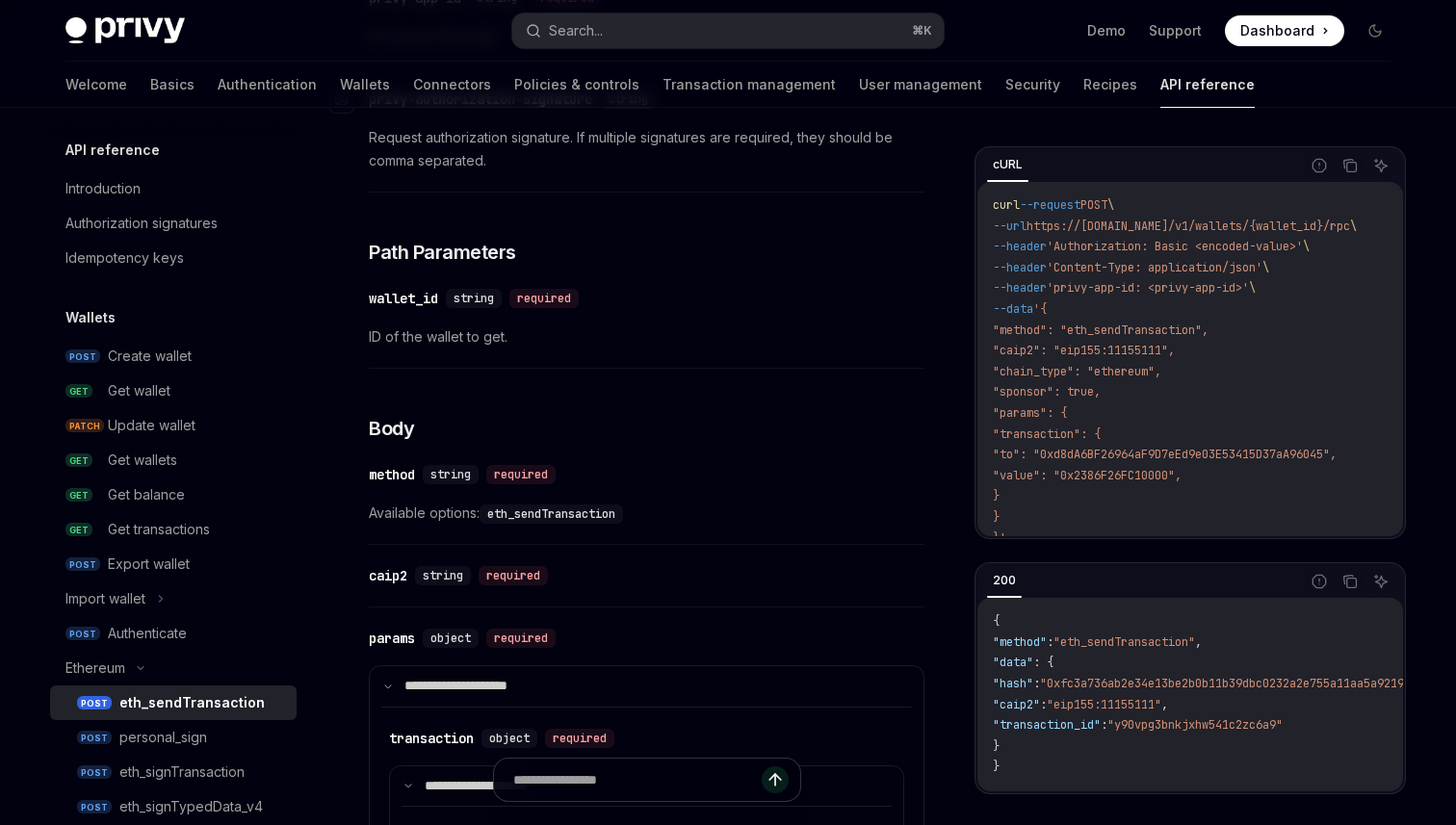
scroll to position [608, 0]
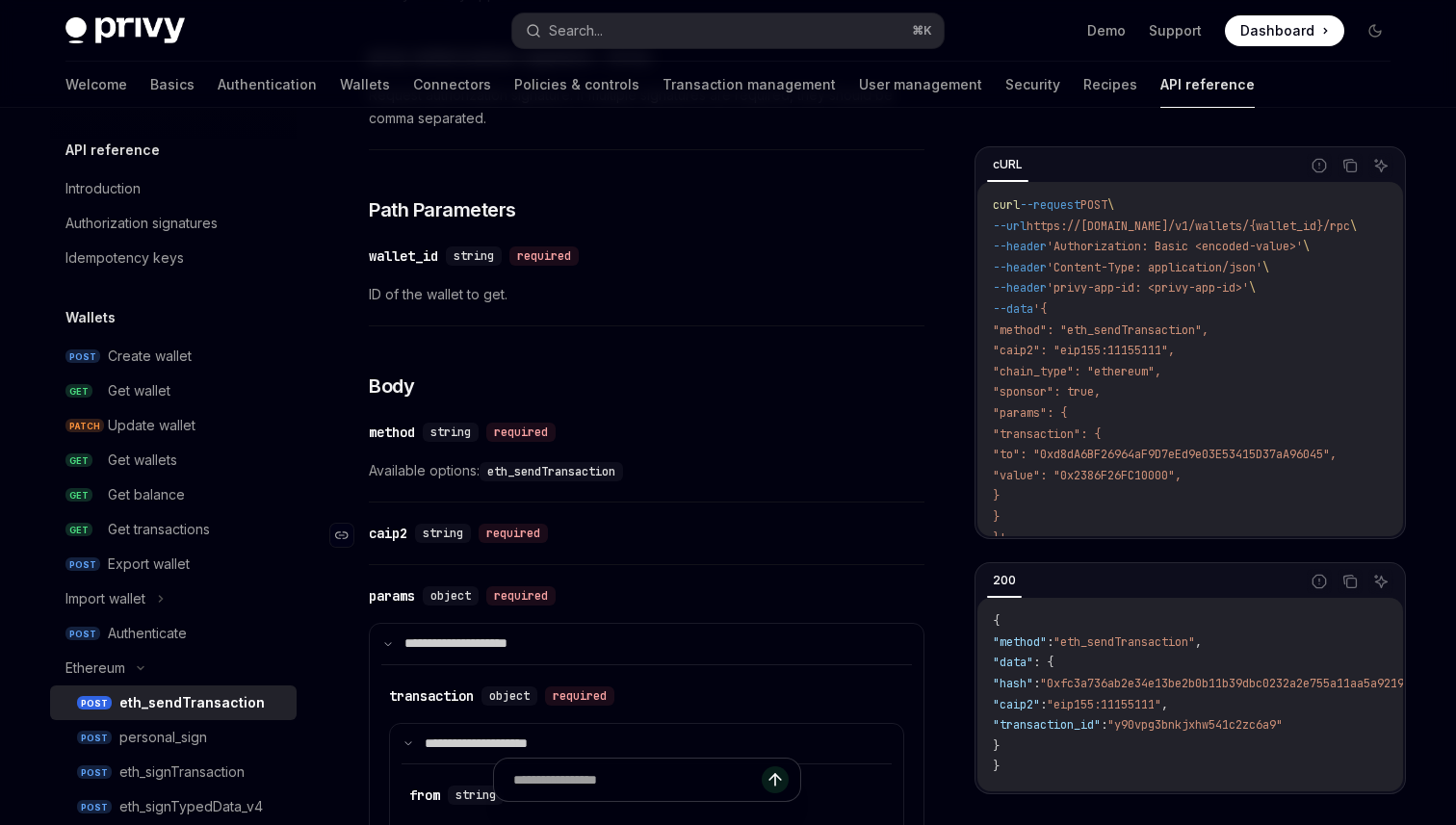
click at [404, 533] on div "caip2" at bounding box center [389, 533] width 39 height 19
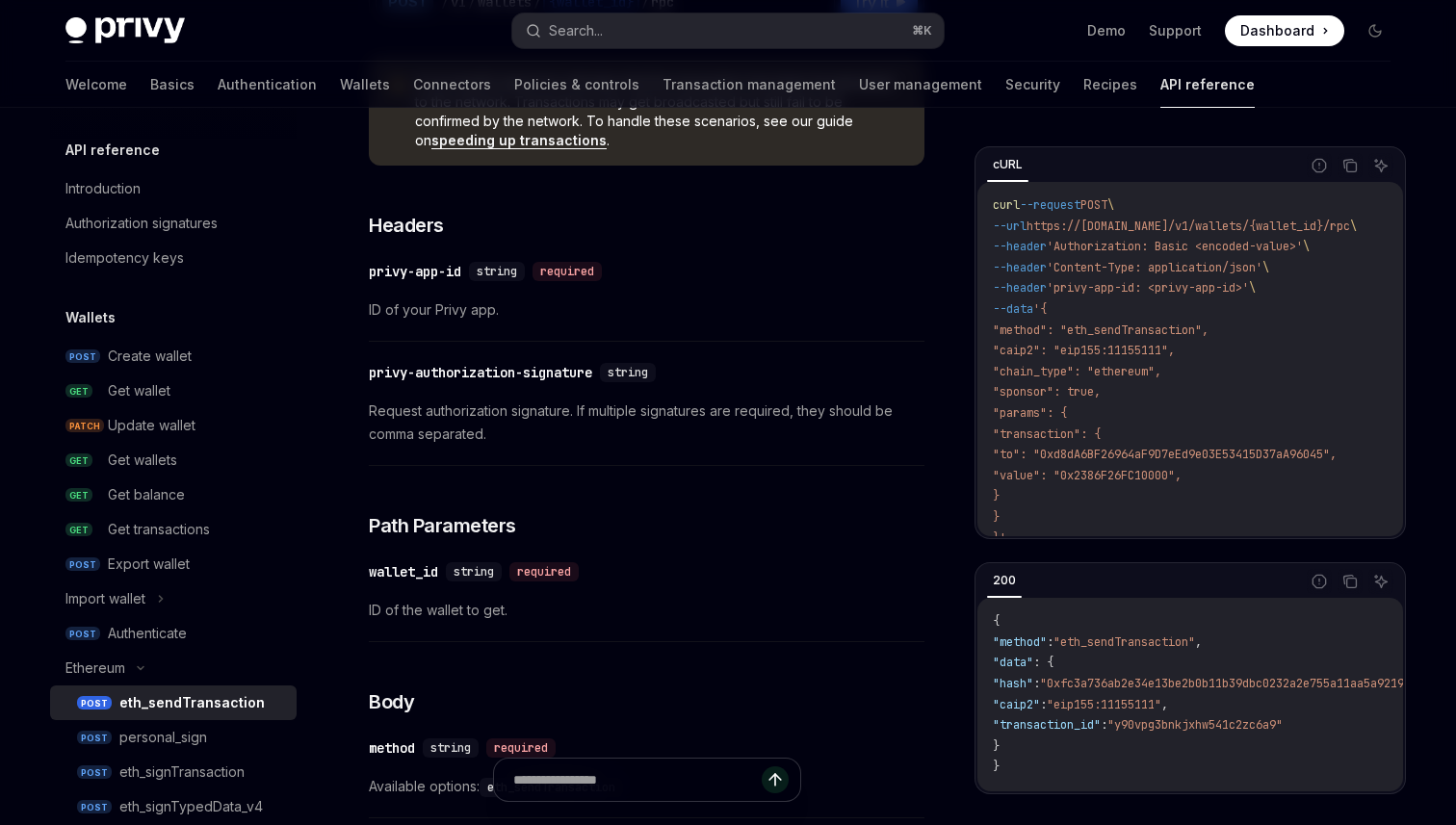
scroll to position [284, 0]
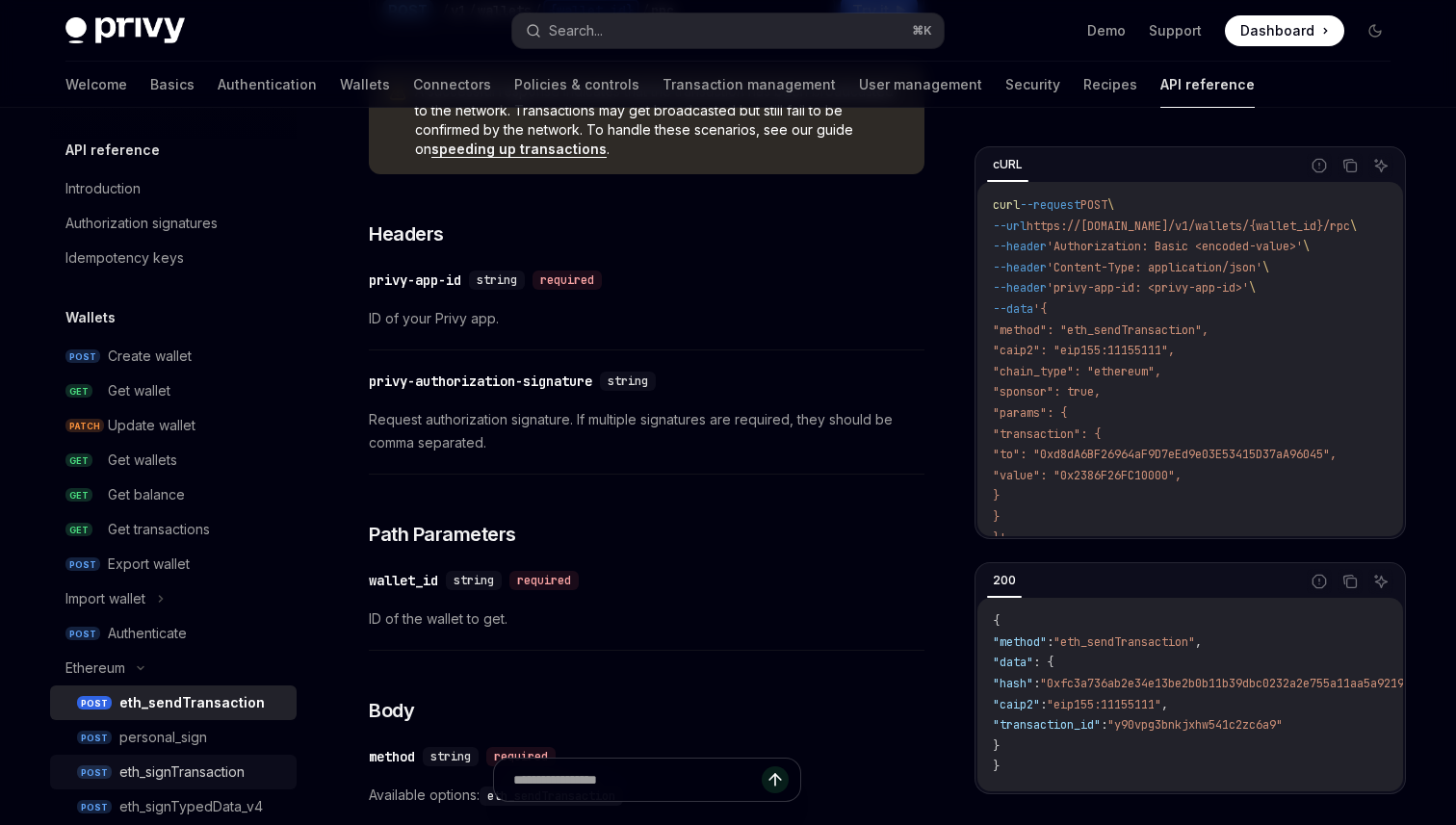
click at [152, 760] on div "eth_signTransaction" at bounding box center [182, 772] width 125 height 23
type textarea "*"
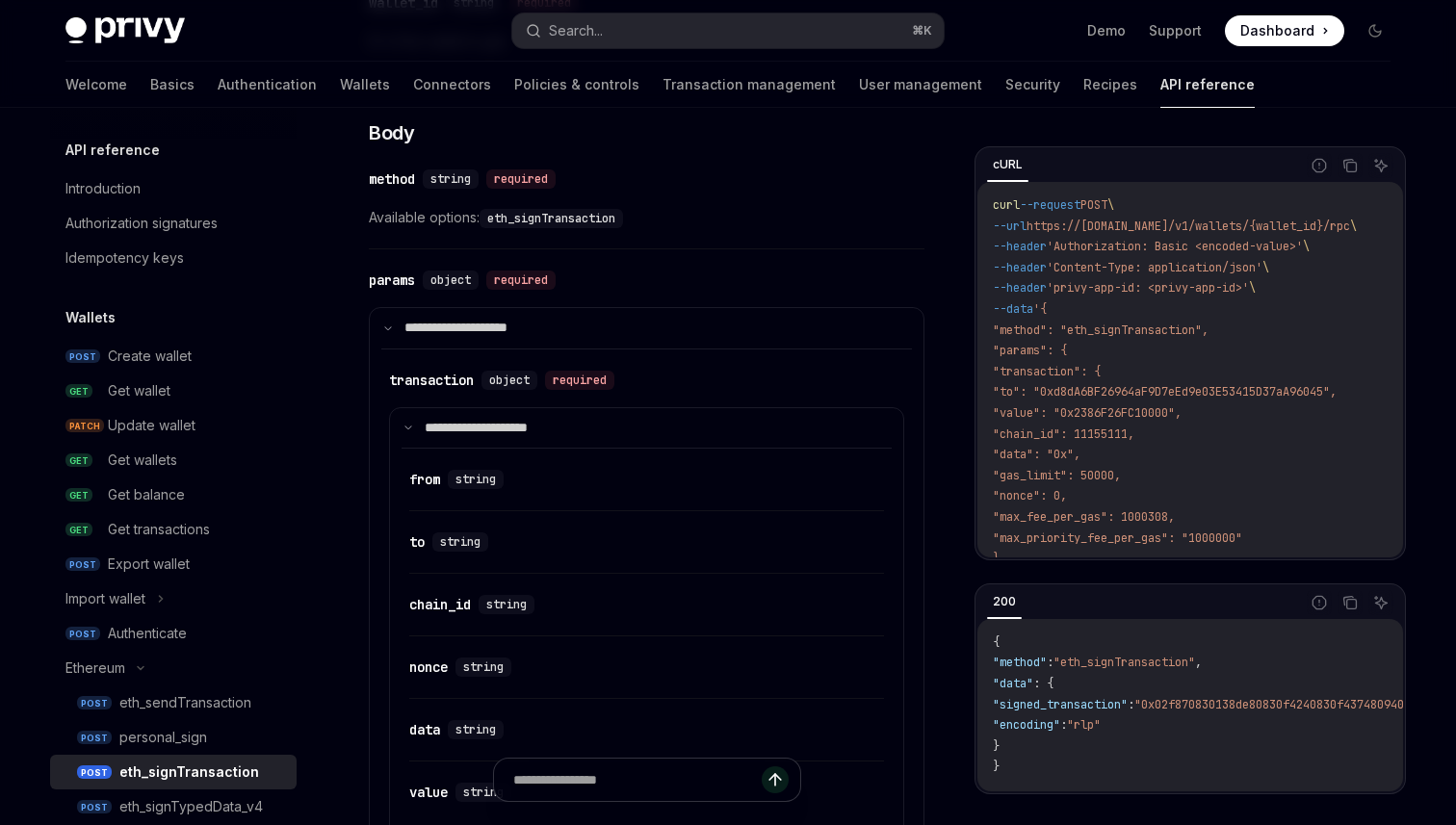
scroll to position [701, 0]
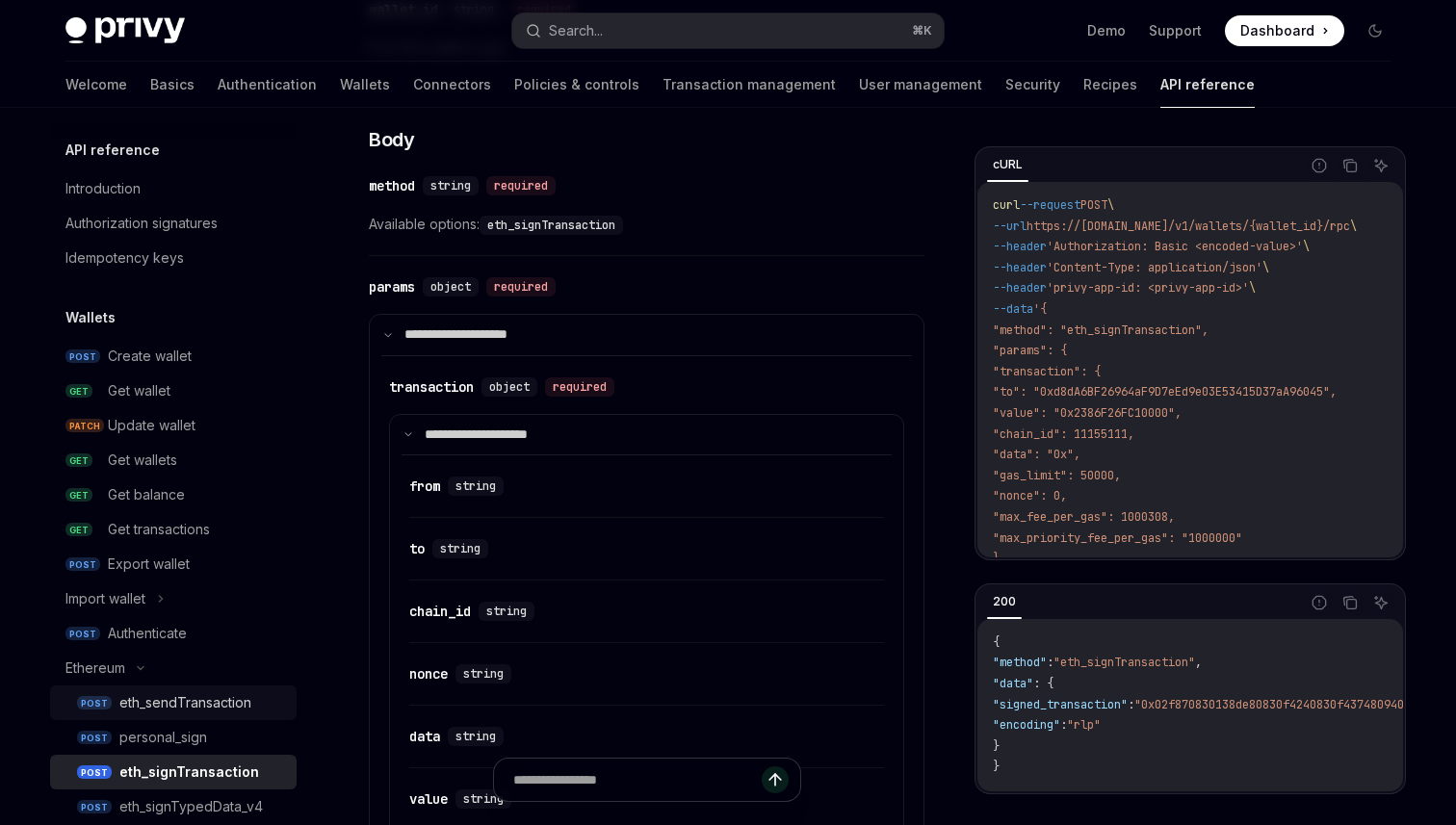
click at [217, 707] on div "eth_sendTransaction" at bounding box center [185, 703] width 132 height 23
click at [243, 698] on div "eth_sendTransaction" at bounding box center [185, 703] width 132 height 23
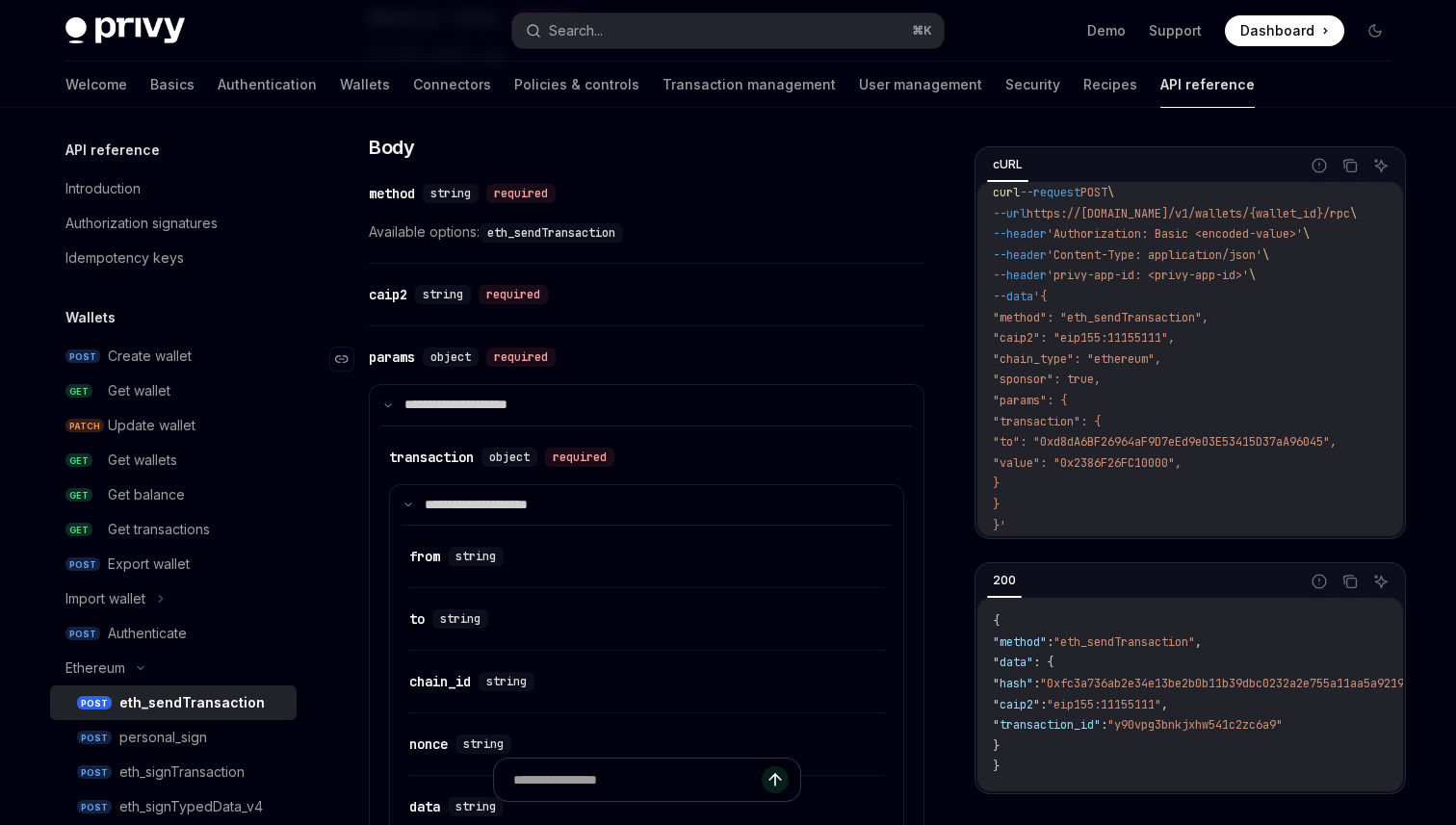
scroll to position [868, 0]
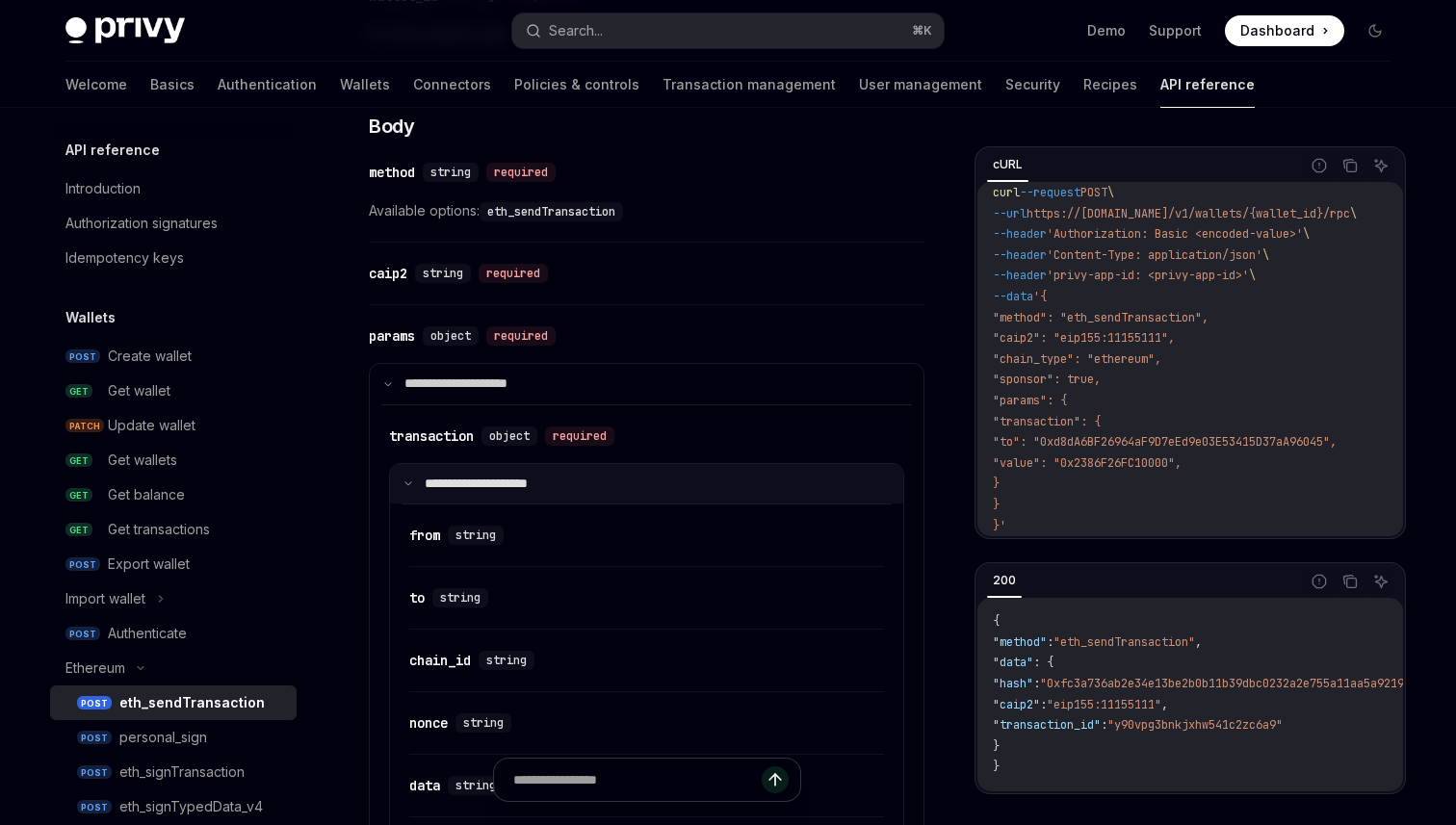
click at [409, 480] on icon at bounding box center [408, 483] width 10 height 10
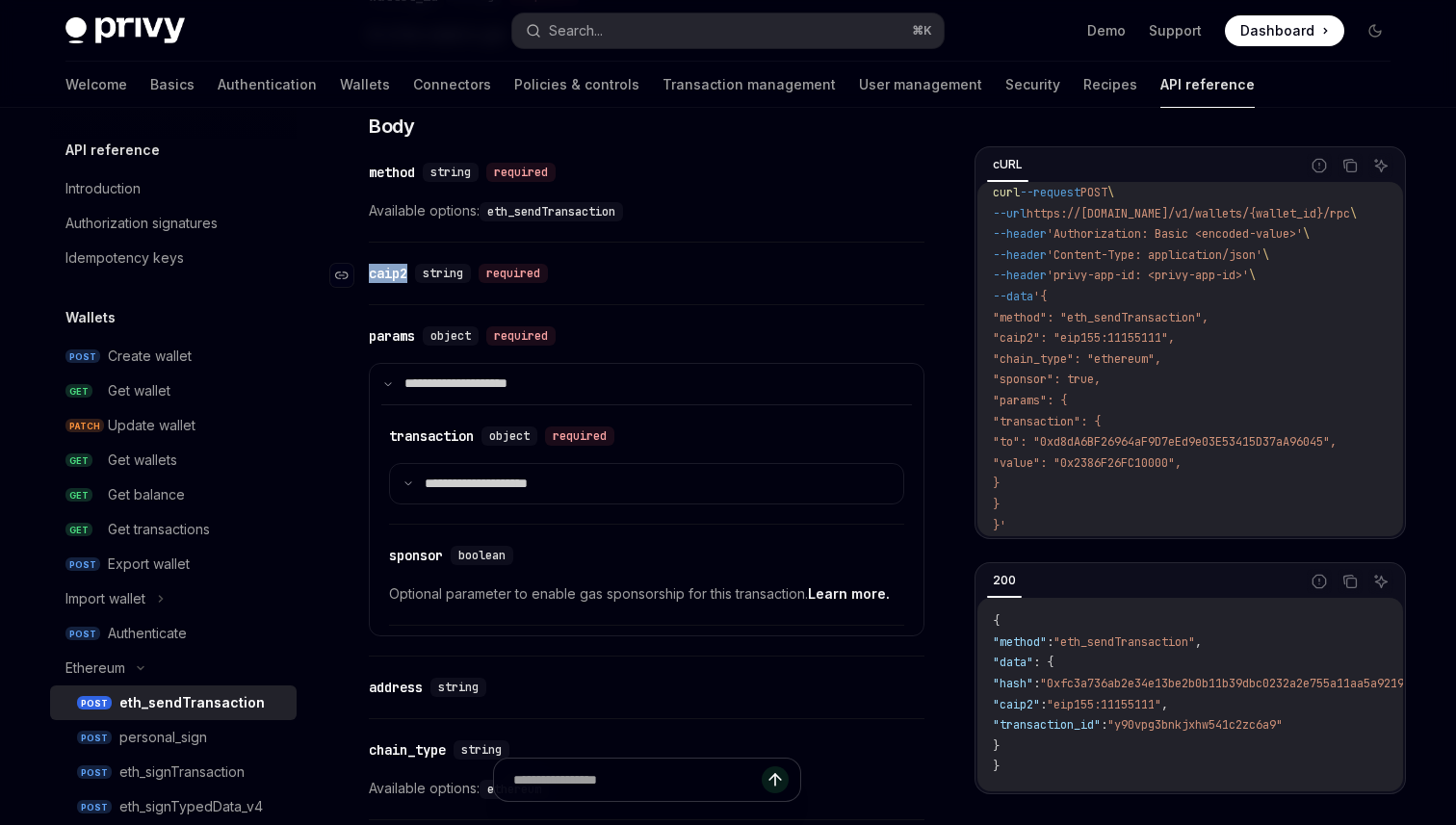
drag, startPoint x: 414, startPoint y: 277, endPoint x: 364, endPoint y: 272, distance: 50.2
click at [369, 272] on div "​ caip2 string required" at bounding box center [463, 274] width 187 height 19
copy div "​ caip2"
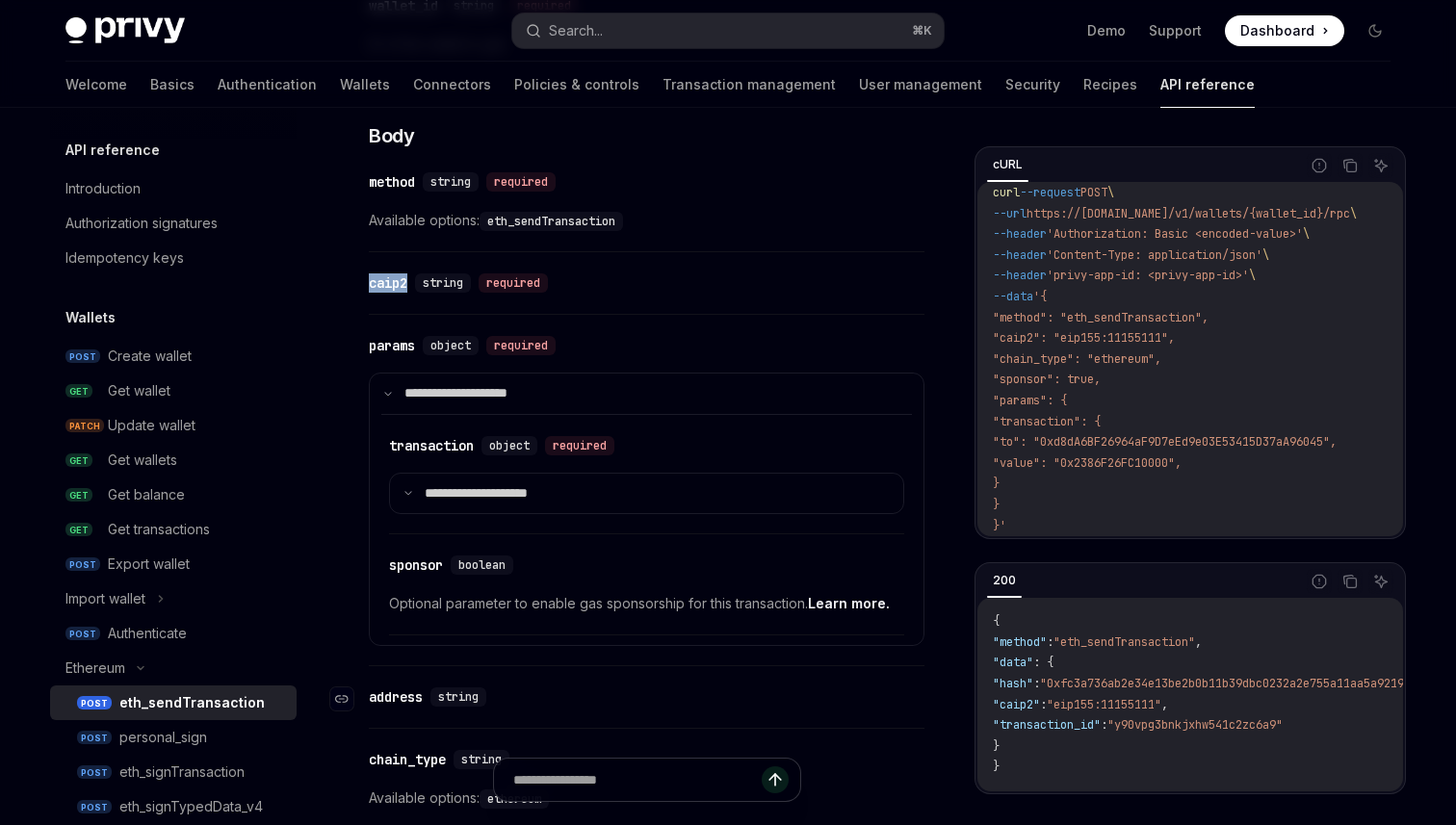
scroll to position [846, 0]
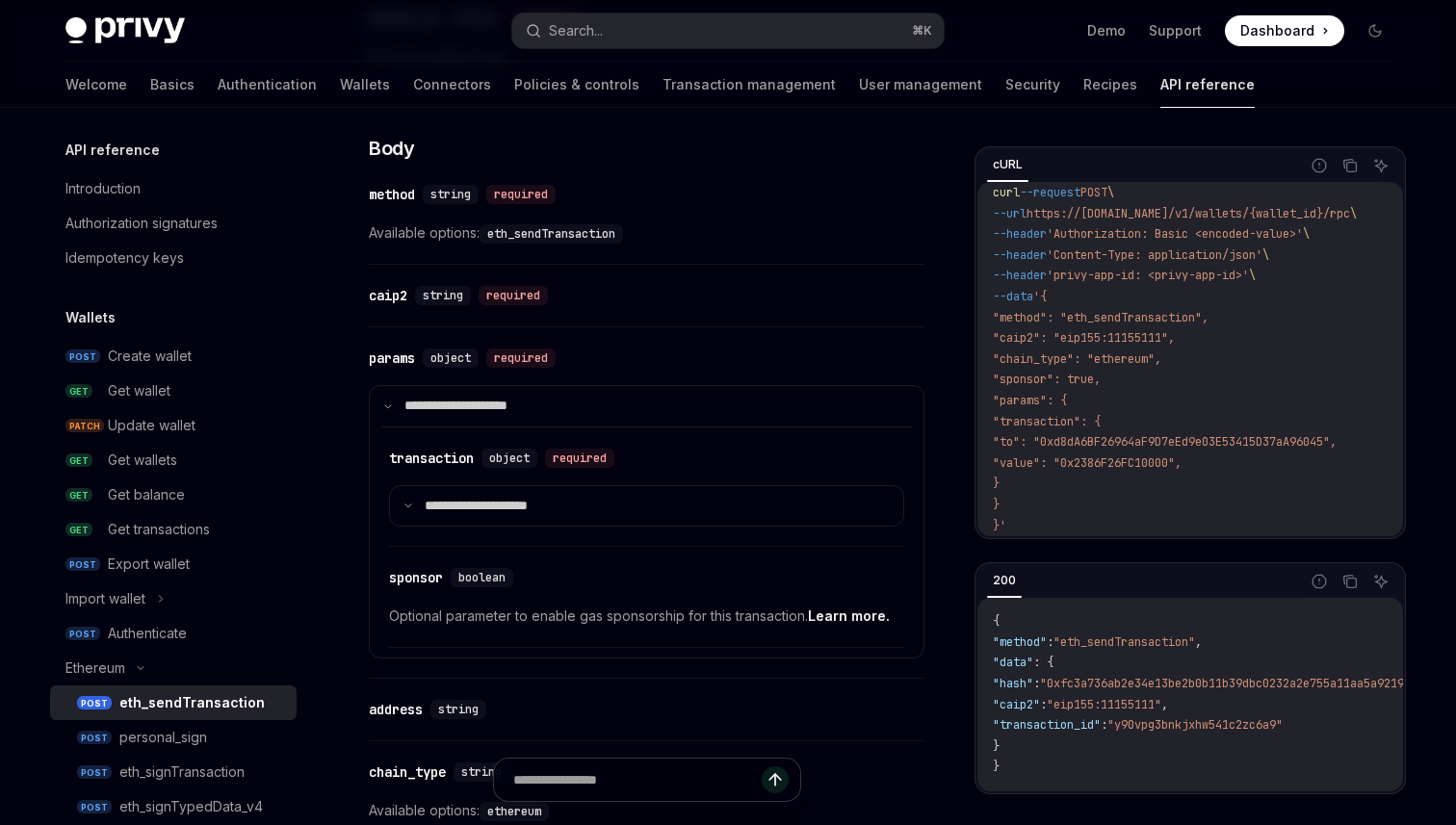
click at [1103, 331] on span ""caip2": "eip155:11155111"," at bounding box center [1084, 338] width 182 height 15
copy span "eip155"
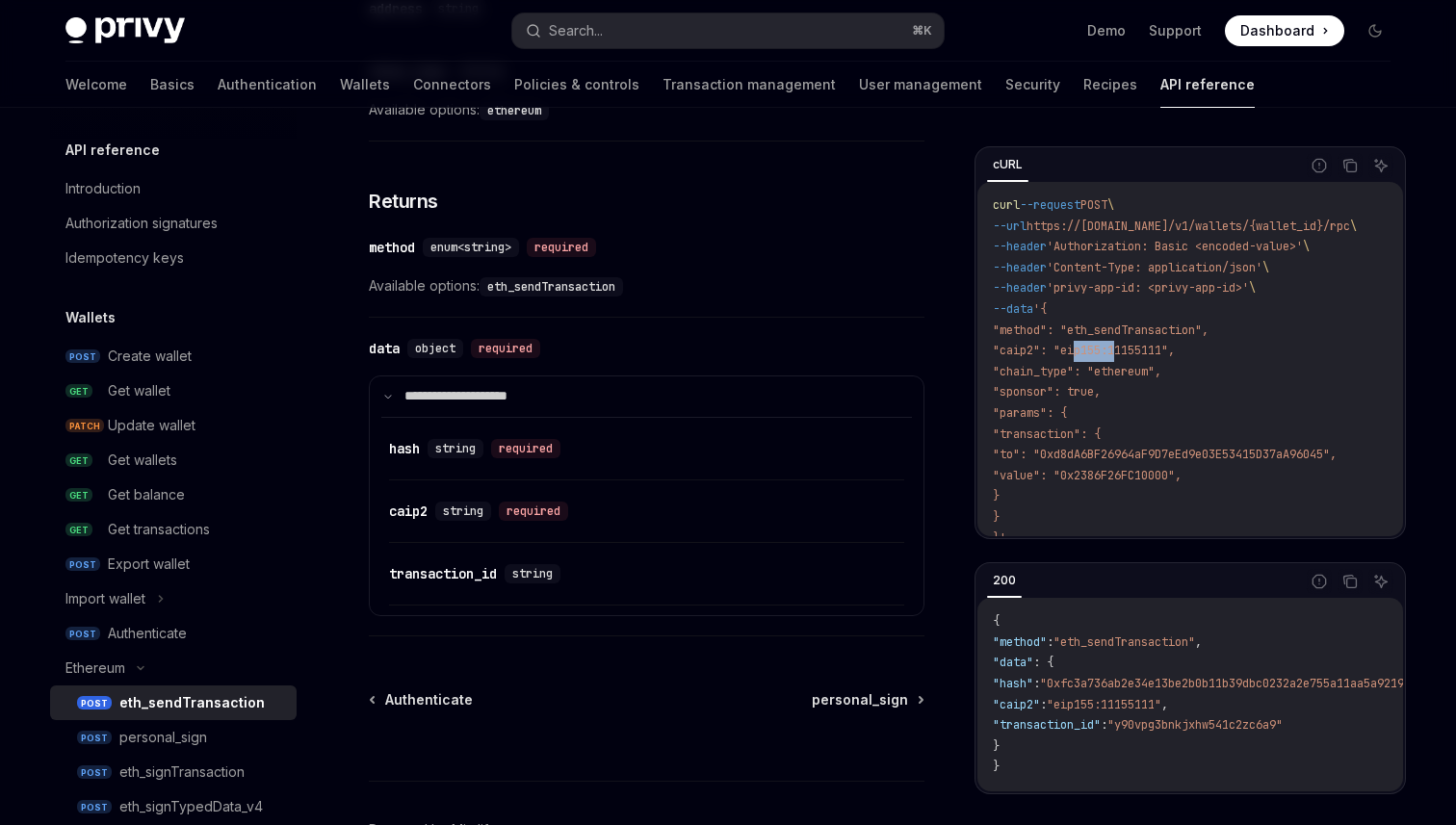
scroll to position [26, 0]
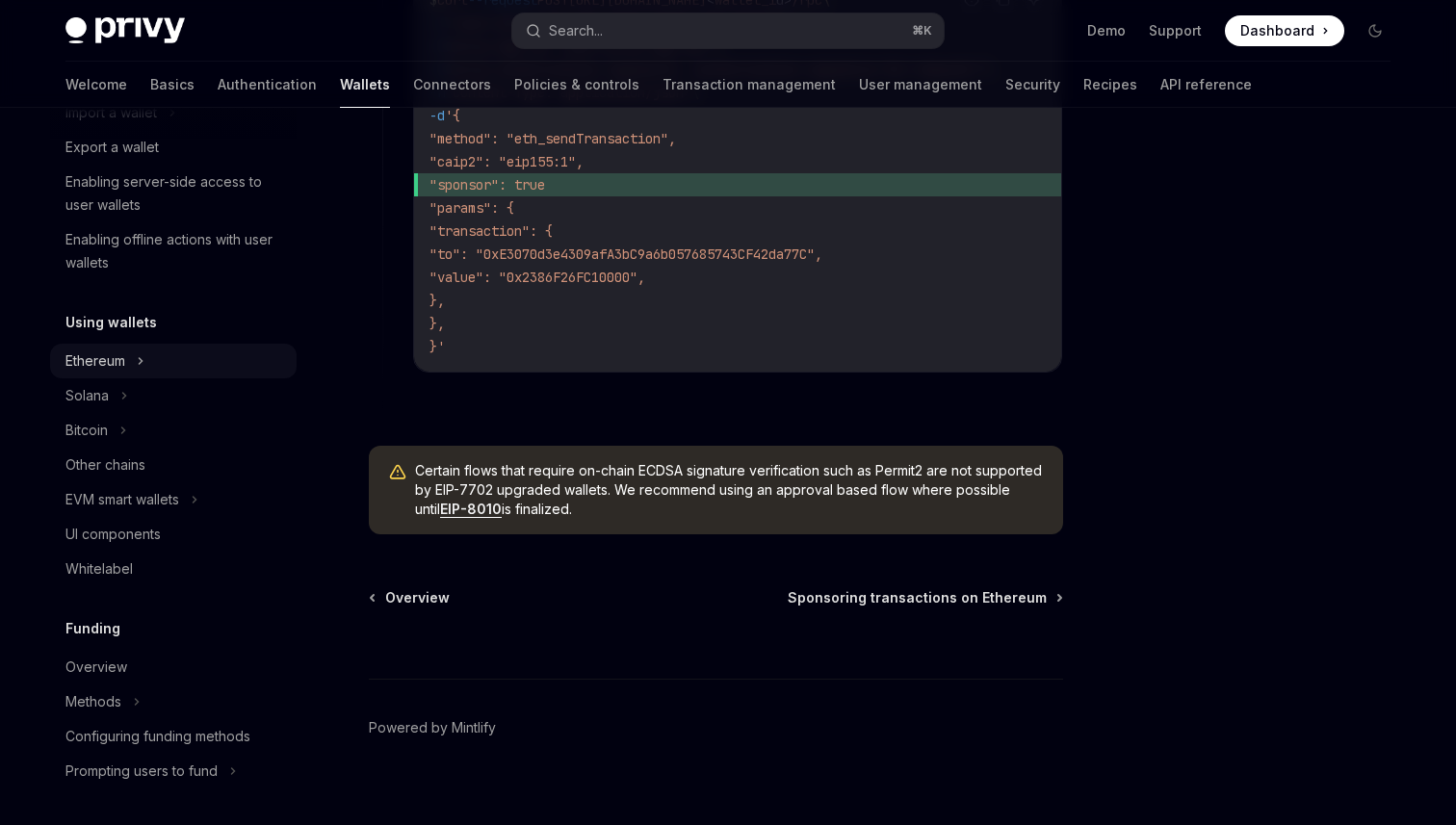
scroll to position [321, 0]
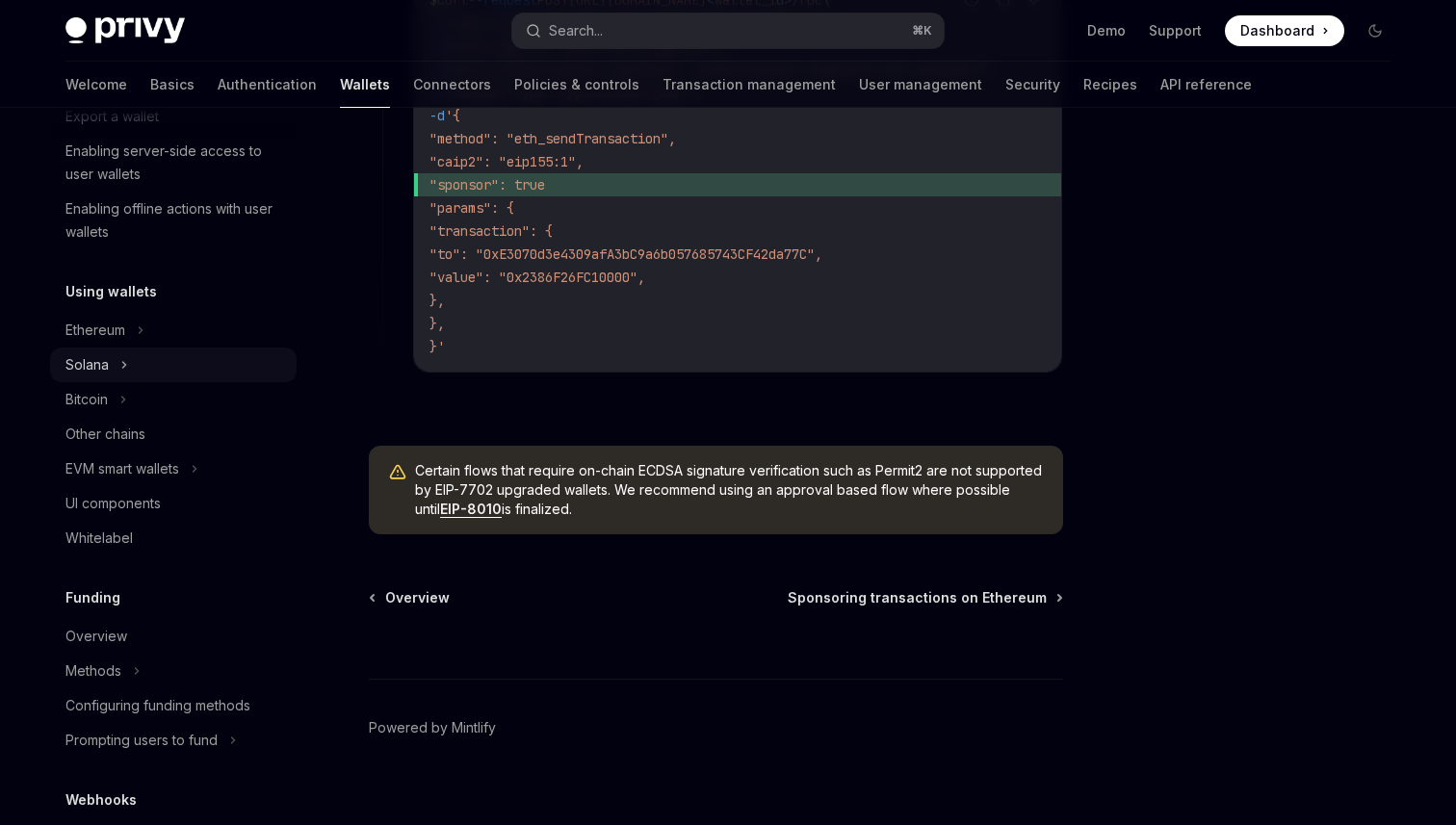
click at [197, 366] on div "Solana" at bounding box center [174, 365] width 247 height 35
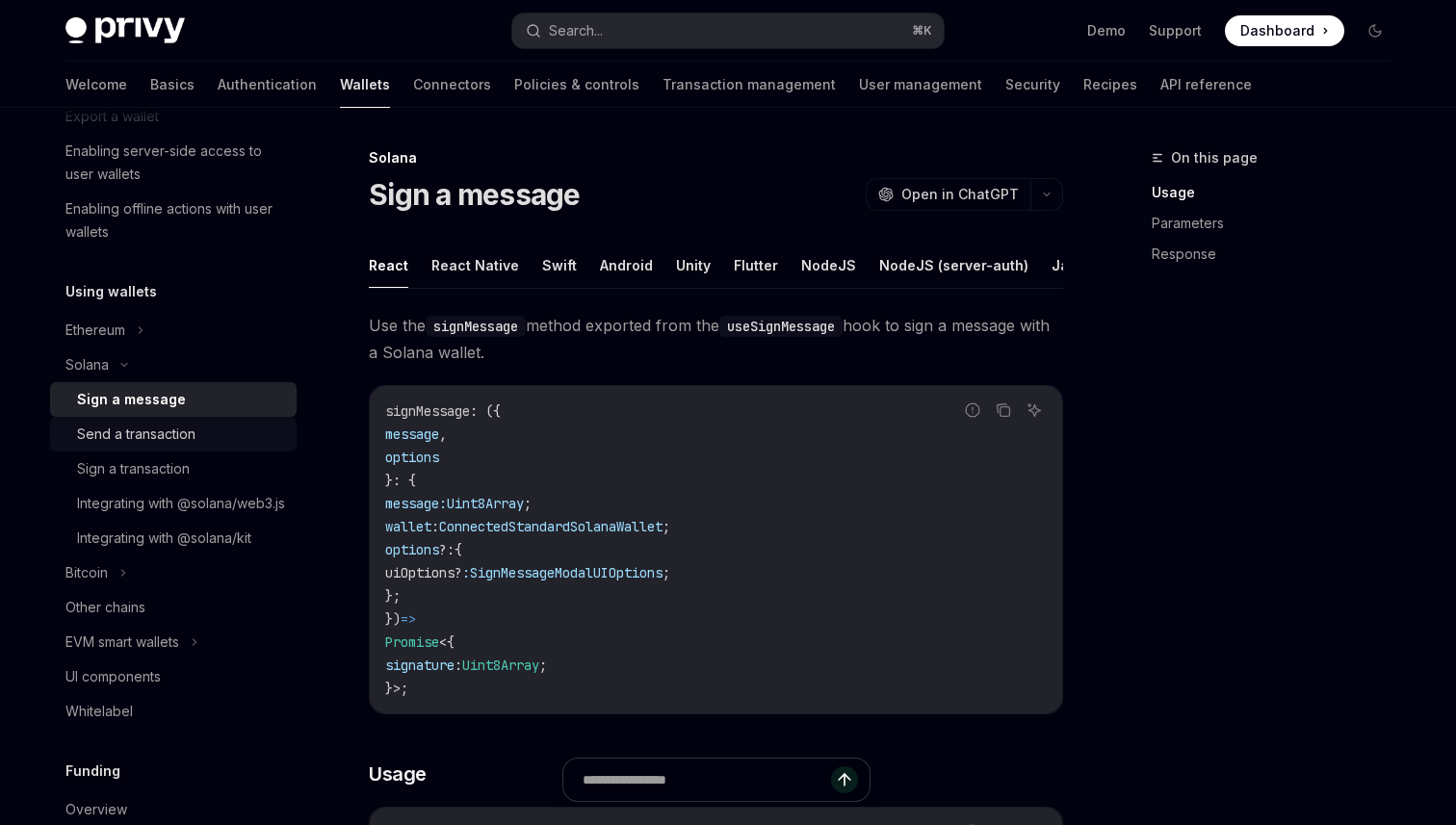
click at [206, 439] on div "Send a transaction" at bounding box center [181, 434] width 208 height 23
type textarea "*"
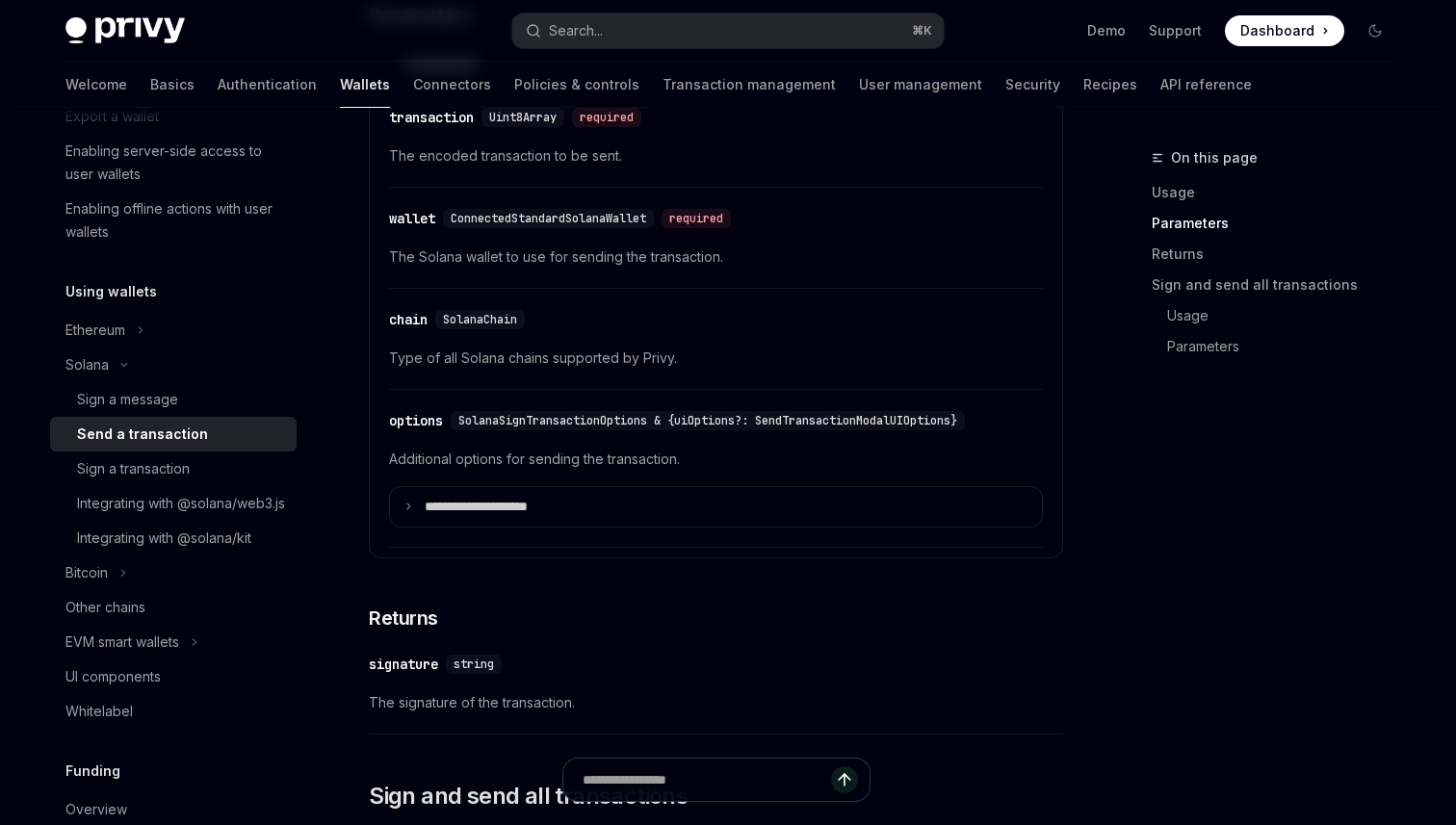
scroll to position [2187, 0]
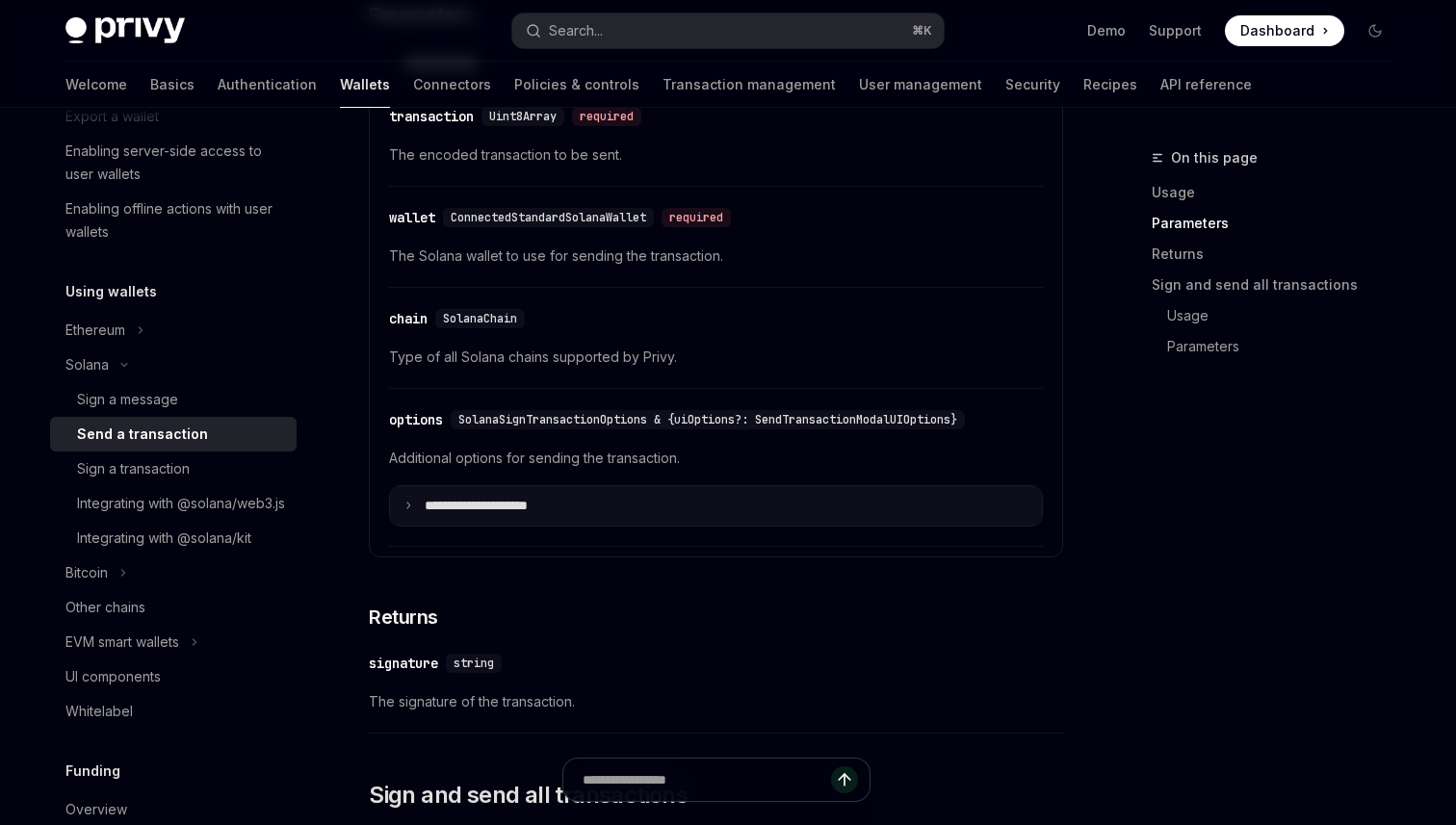
click at [754, 525] on summary "**********" at bounding box center [715, 506] width 652 height 40
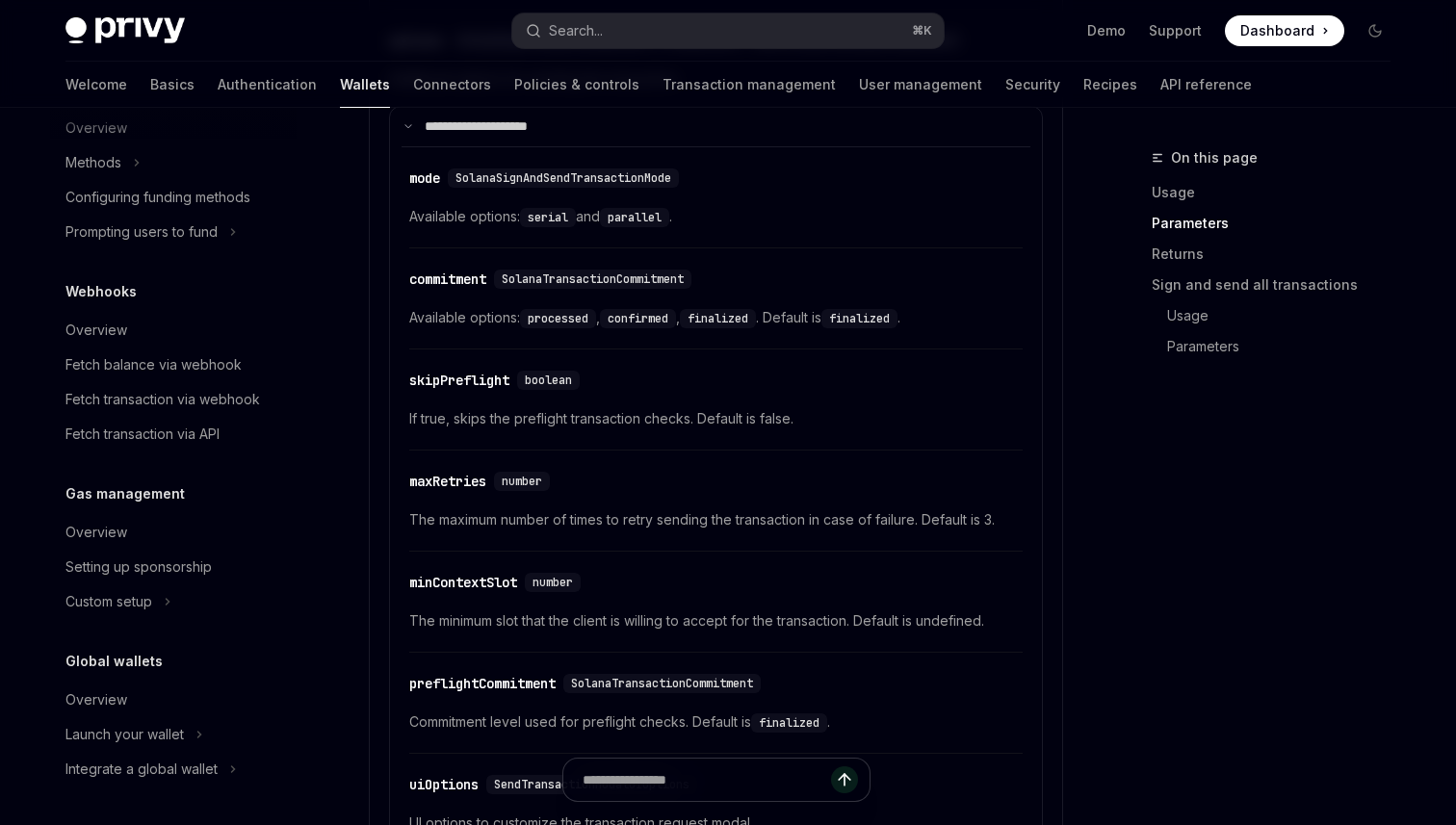
scroll to position [2382, 0]
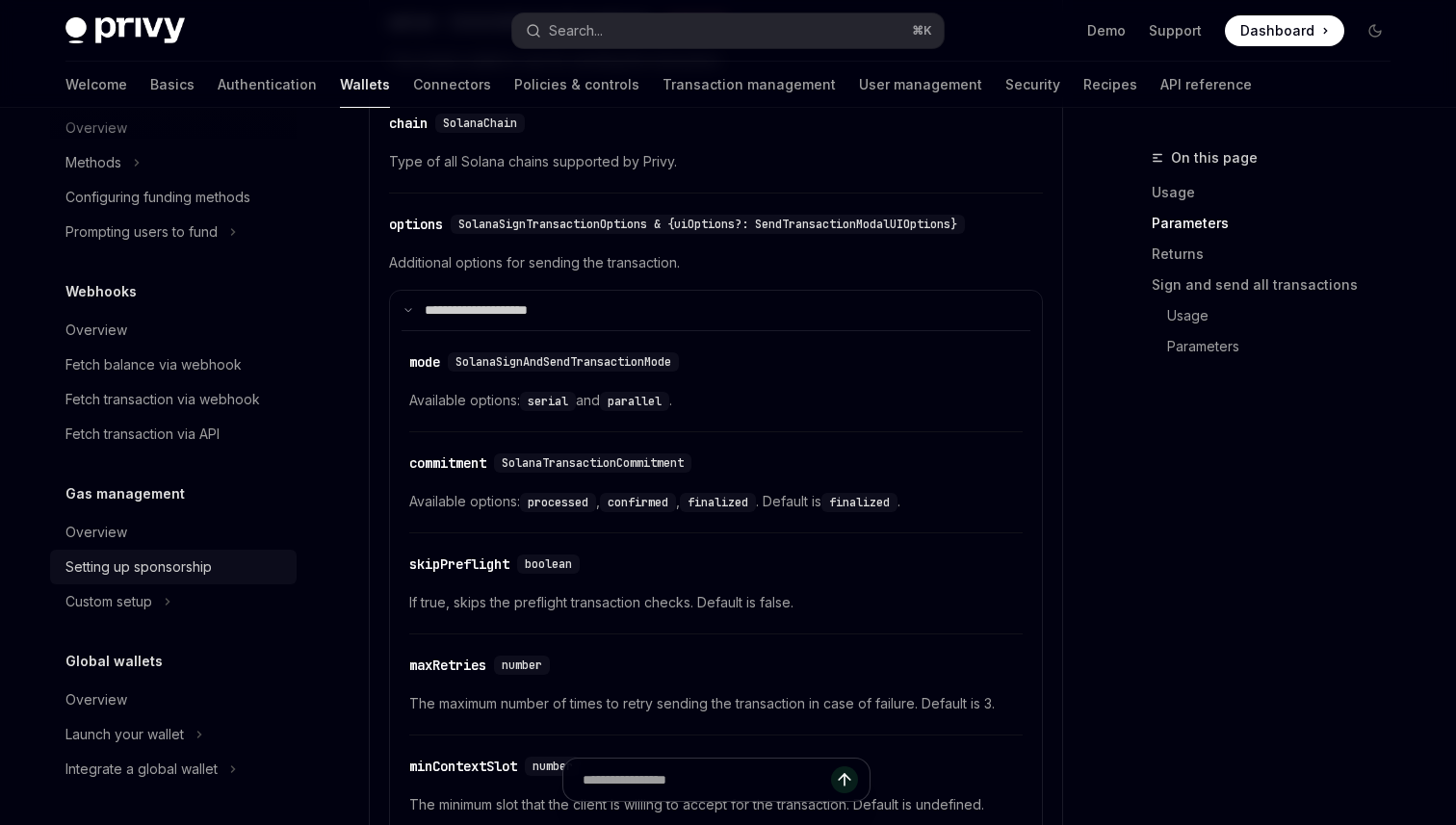
click at [212, 568] on div "Setting up sponsorship" at bounding box center [139, 567] width 147 height 23
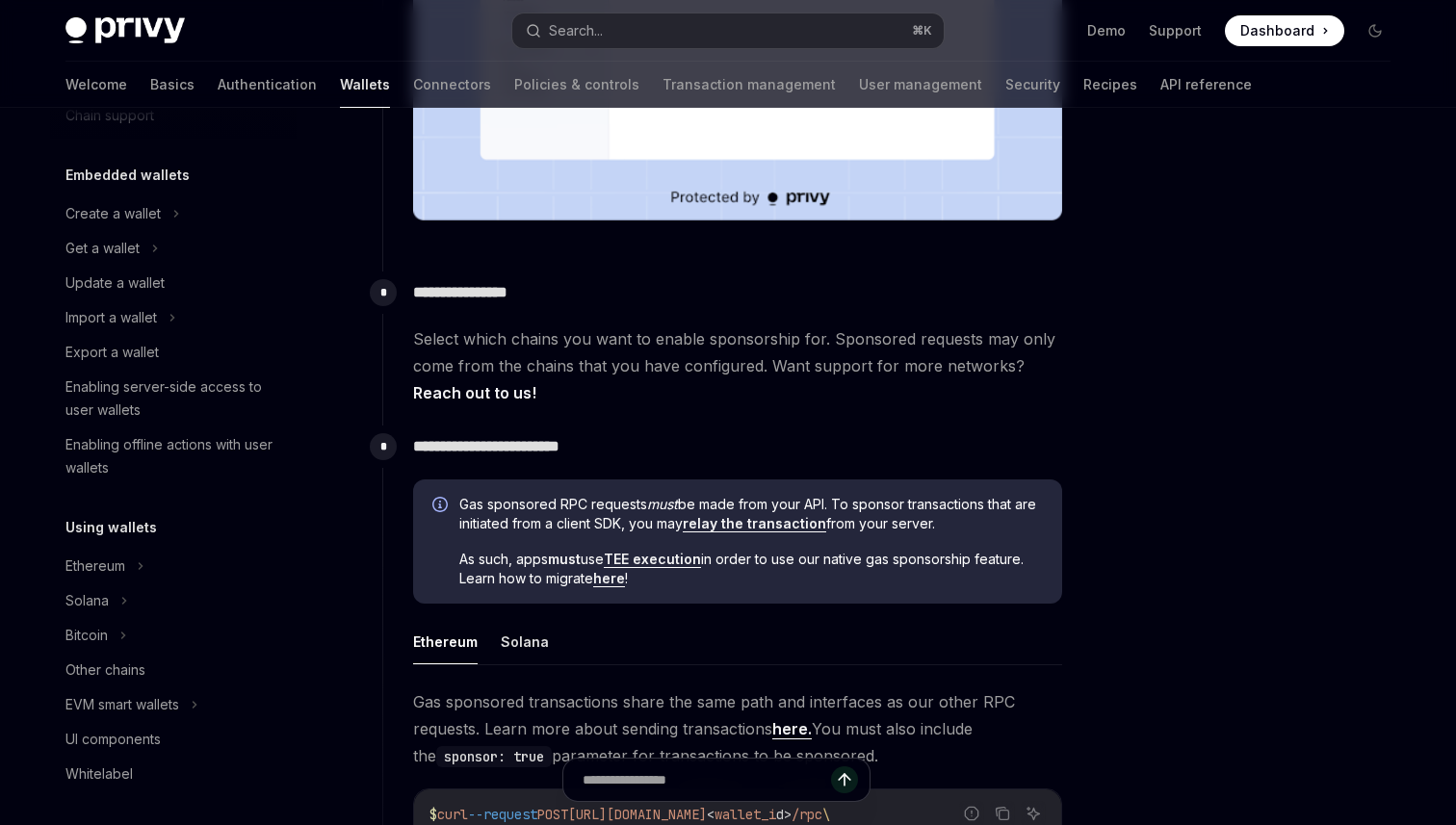
scroll to position [1044, 0]
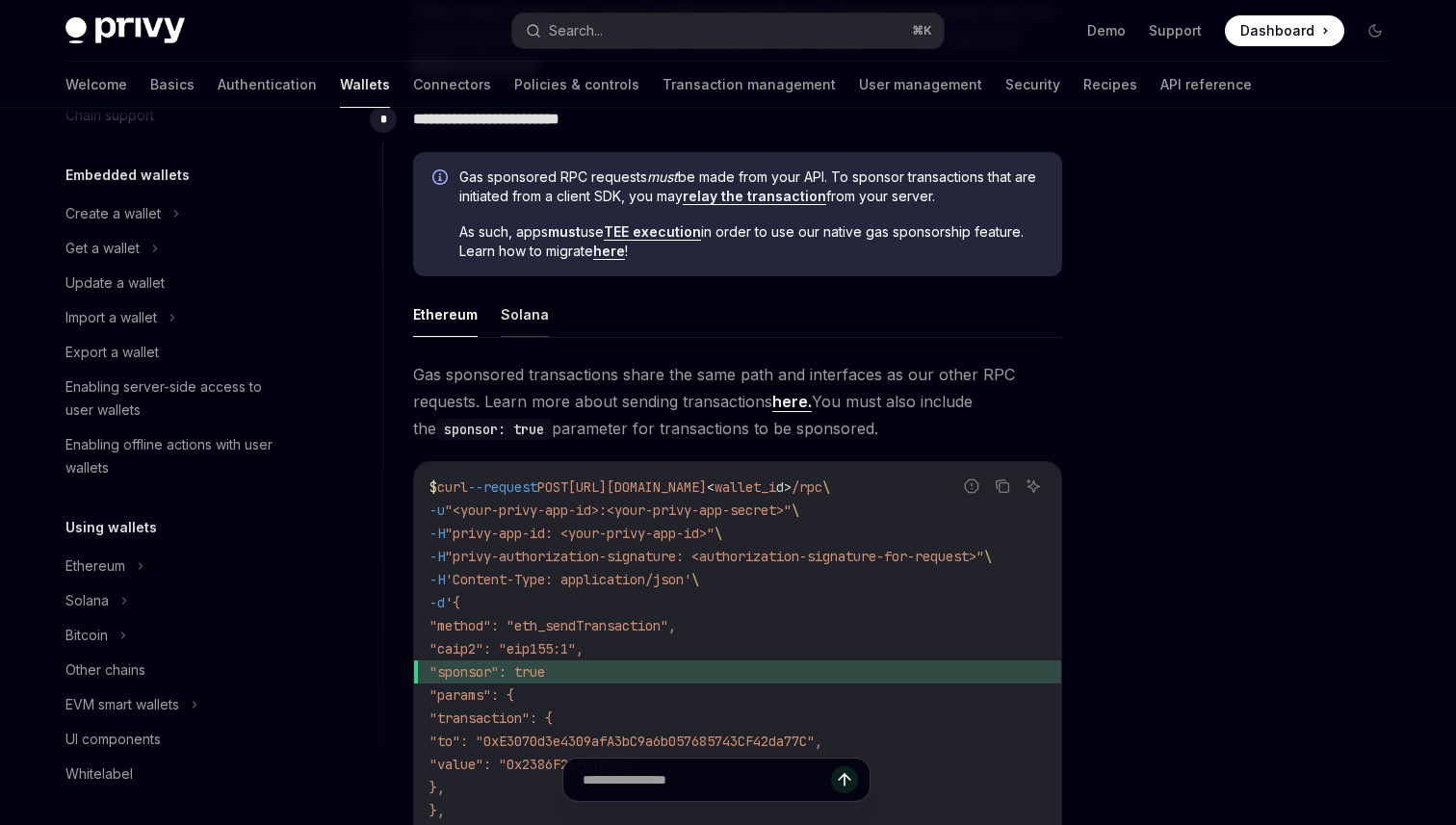
click at [535, 323] on button "Solana" at bounding box center [525, 314] width 48 height 45
type textarea "*"
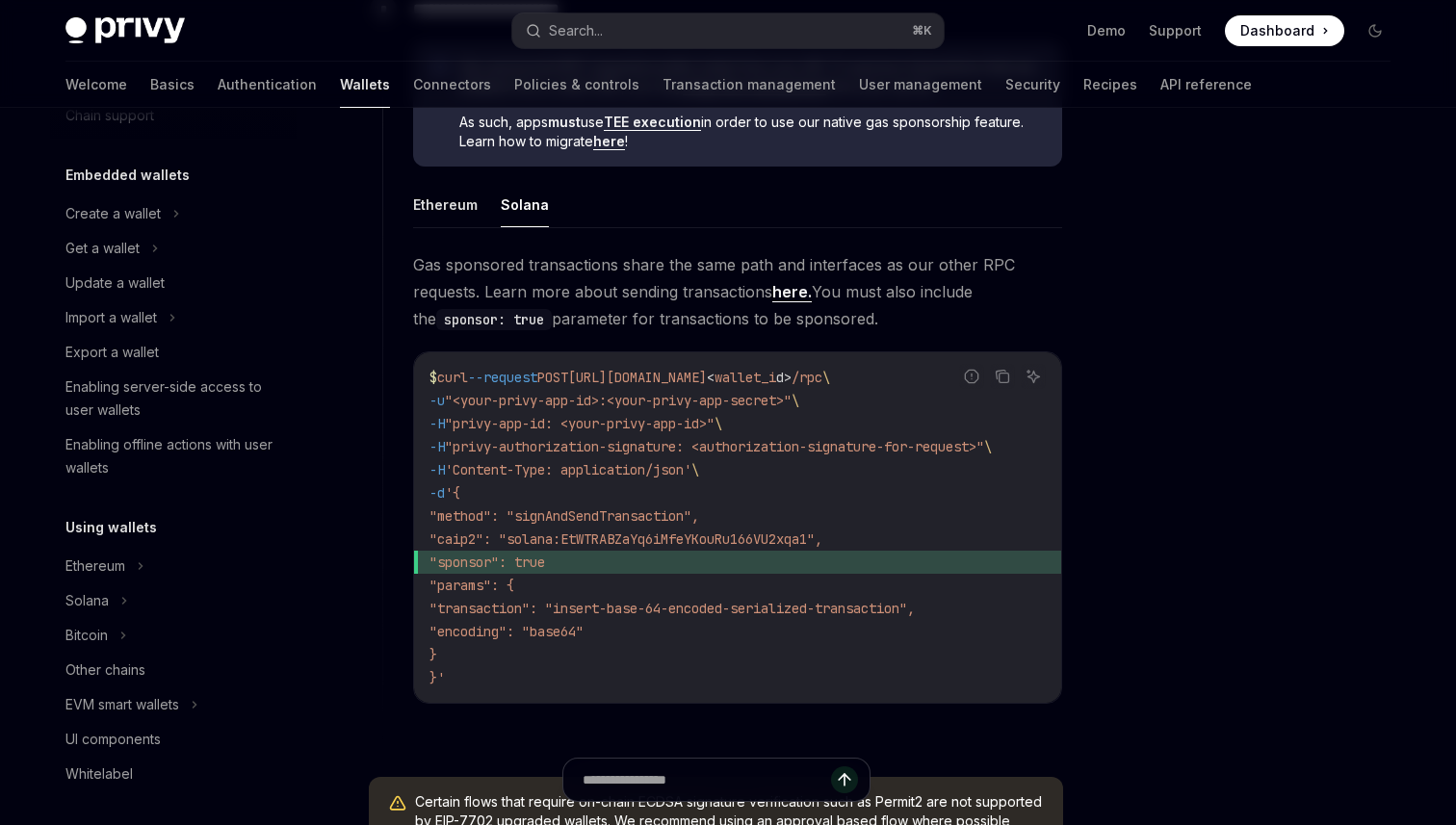
scroll to position [1157, 0]
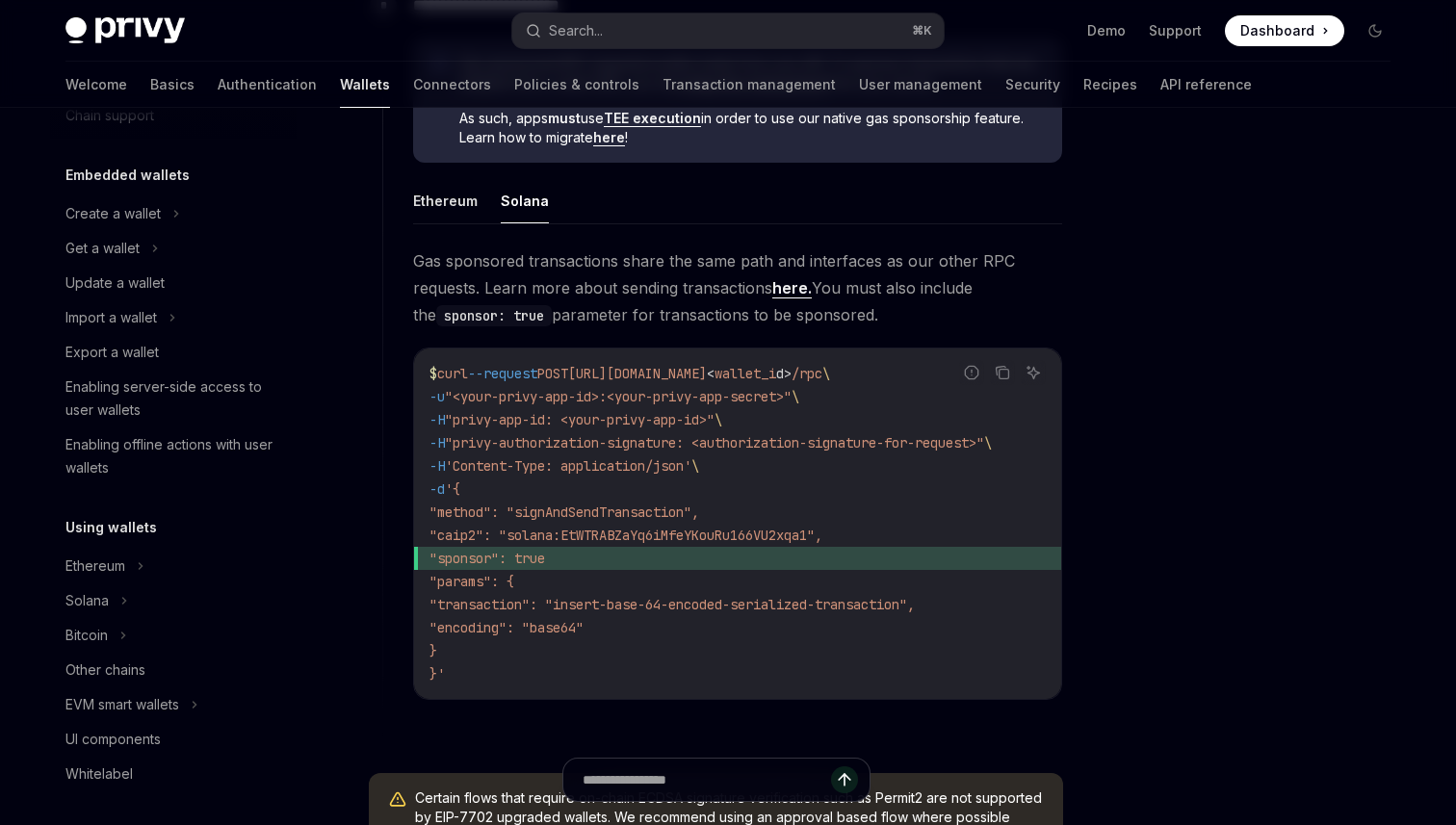
click at [708, 556] on span ""sponsor": true" at bounding box center [737, 558] width 616 height 23
click at [723, 529] on span ""caip2": "solana:EtWTRABZaYq6iMfeYKouRu166VU2xqa1"," at bounding box center [625, 535] width 392 height 17
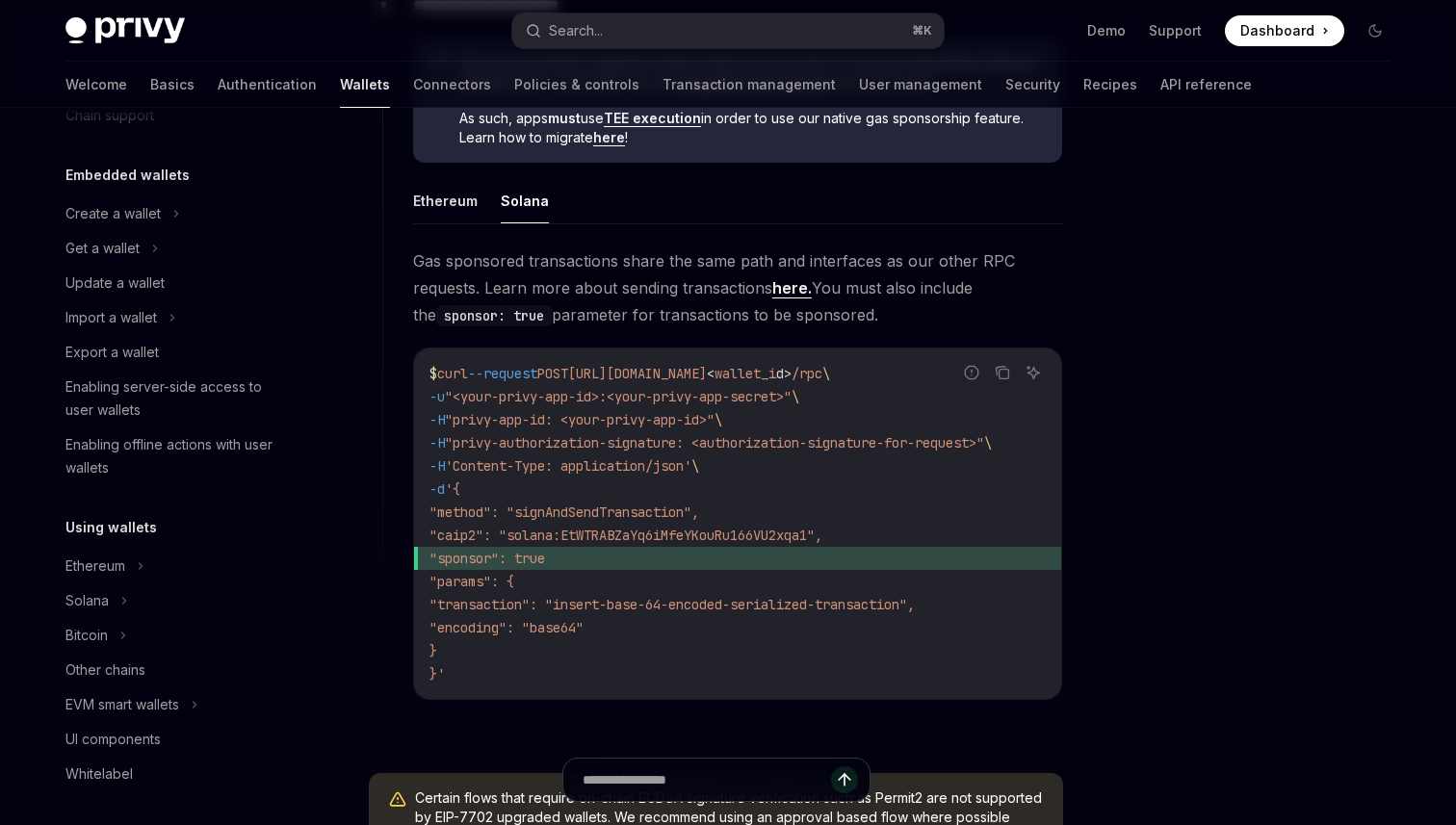
click at [723, 529] on span ""caip2": "solana:EtWTRABZaYq6iMfeYKouRu166VU2xqa1"," at bounding box center [625, 535] width 392 height 17
click at [699, 505] on span ""method": "signAndSendTransaction"," at bounding box center [564, 512] width 270 height 17
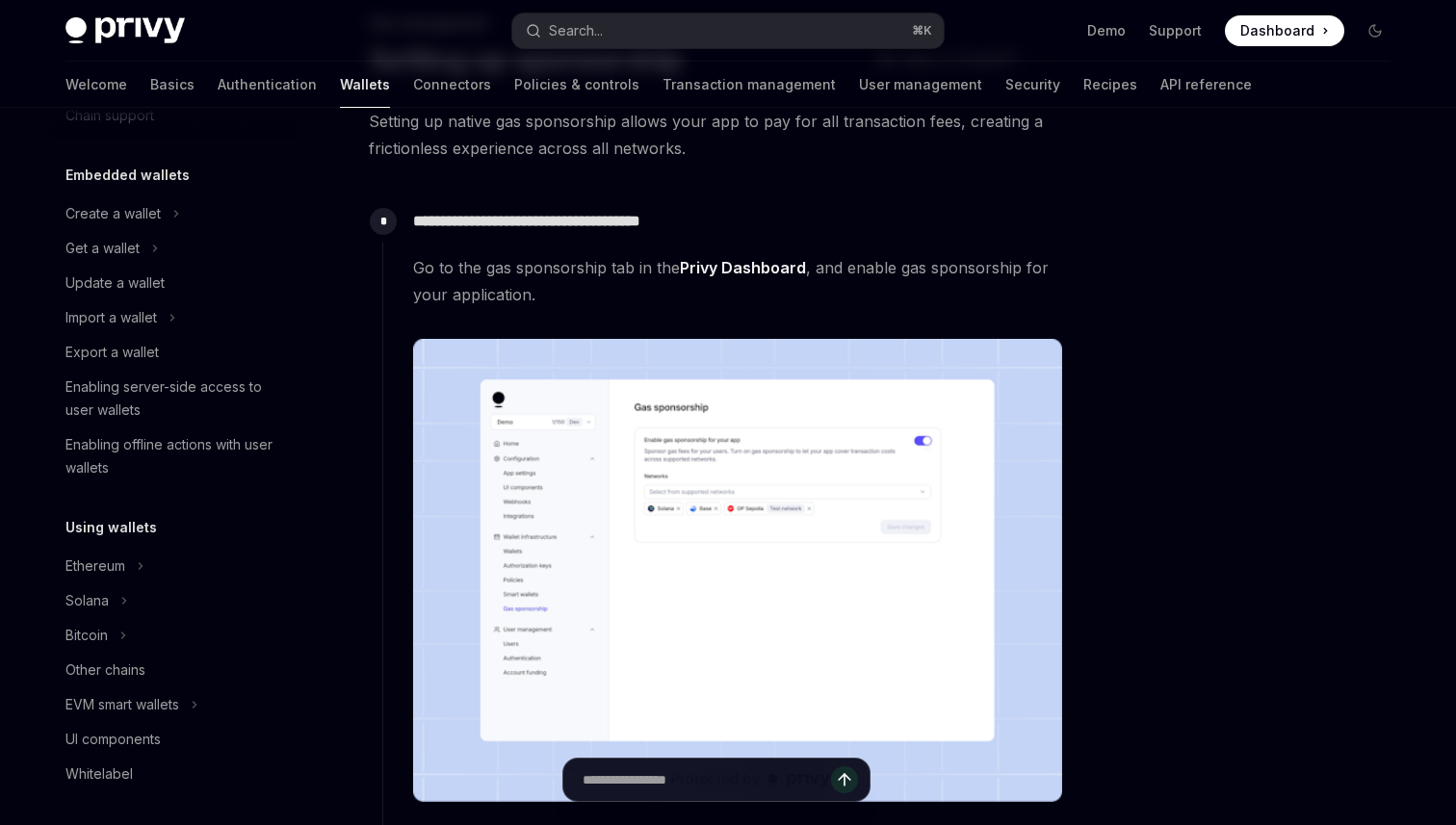
scroll to position [0, 0]
